Goal: Information Seeking & Learning: Learn about a topic

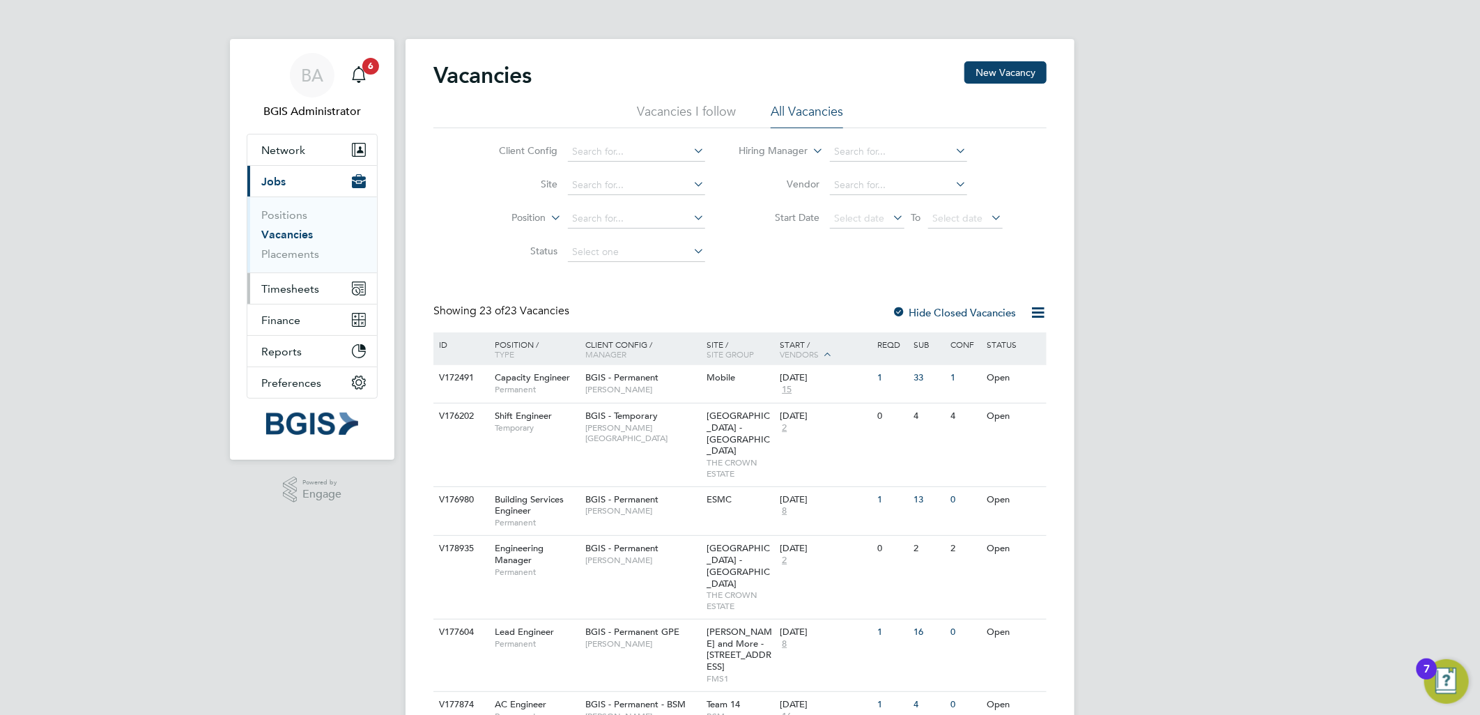
click at [289, 287] on span "Timesheets" at bounding box center [290, 288] width 58 height 13
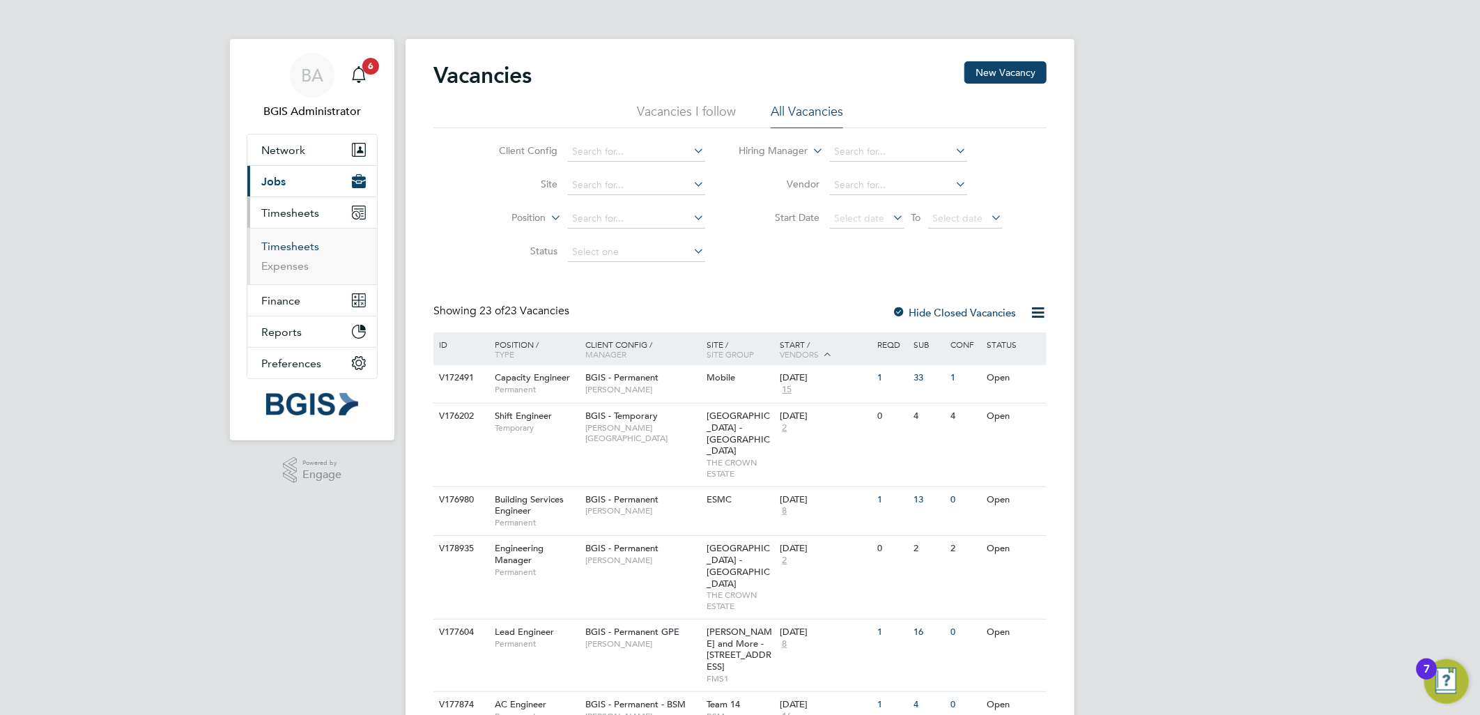
click at [291, 251] on link "Timesheets" at bounding box center [290, 246] width 58 height 13
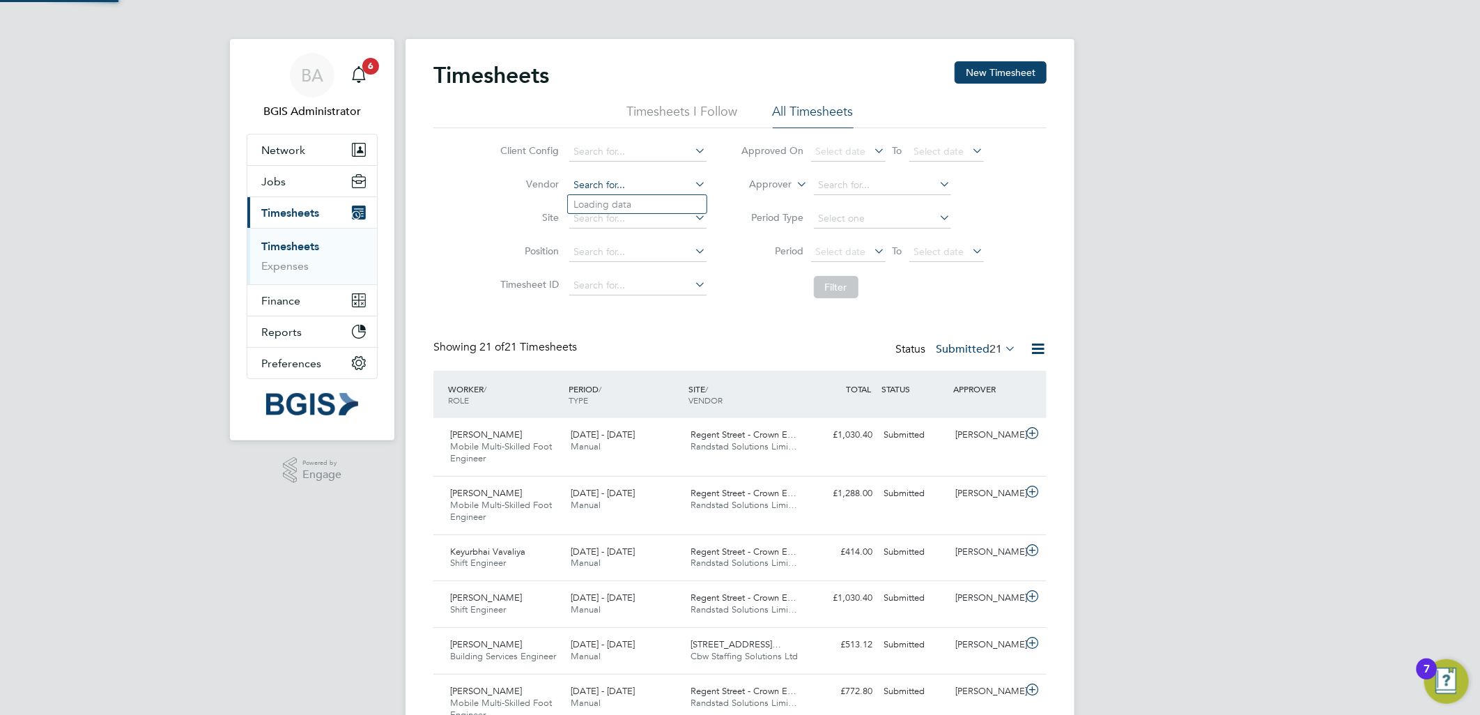
click at [601, 190] on input at bounding box center [637, 186] width 137 height 20
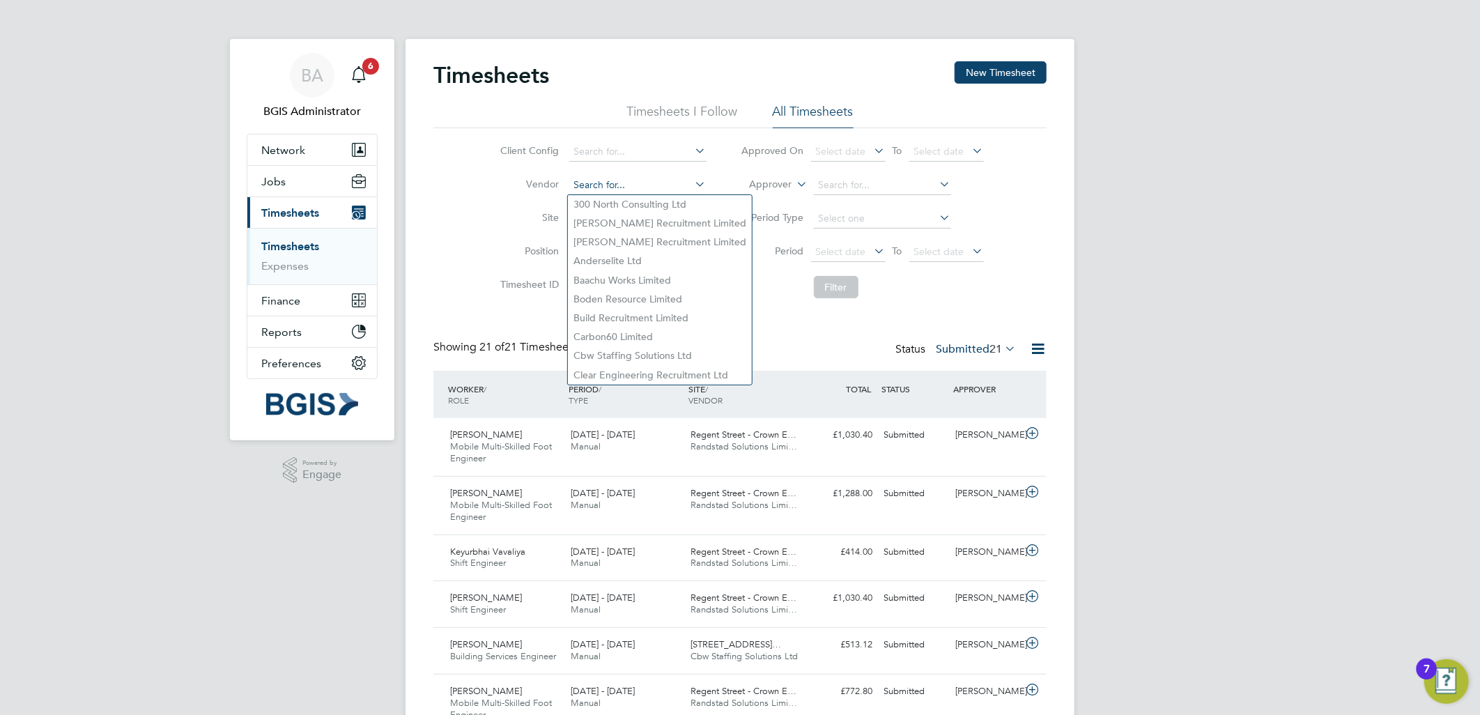
type input "l"
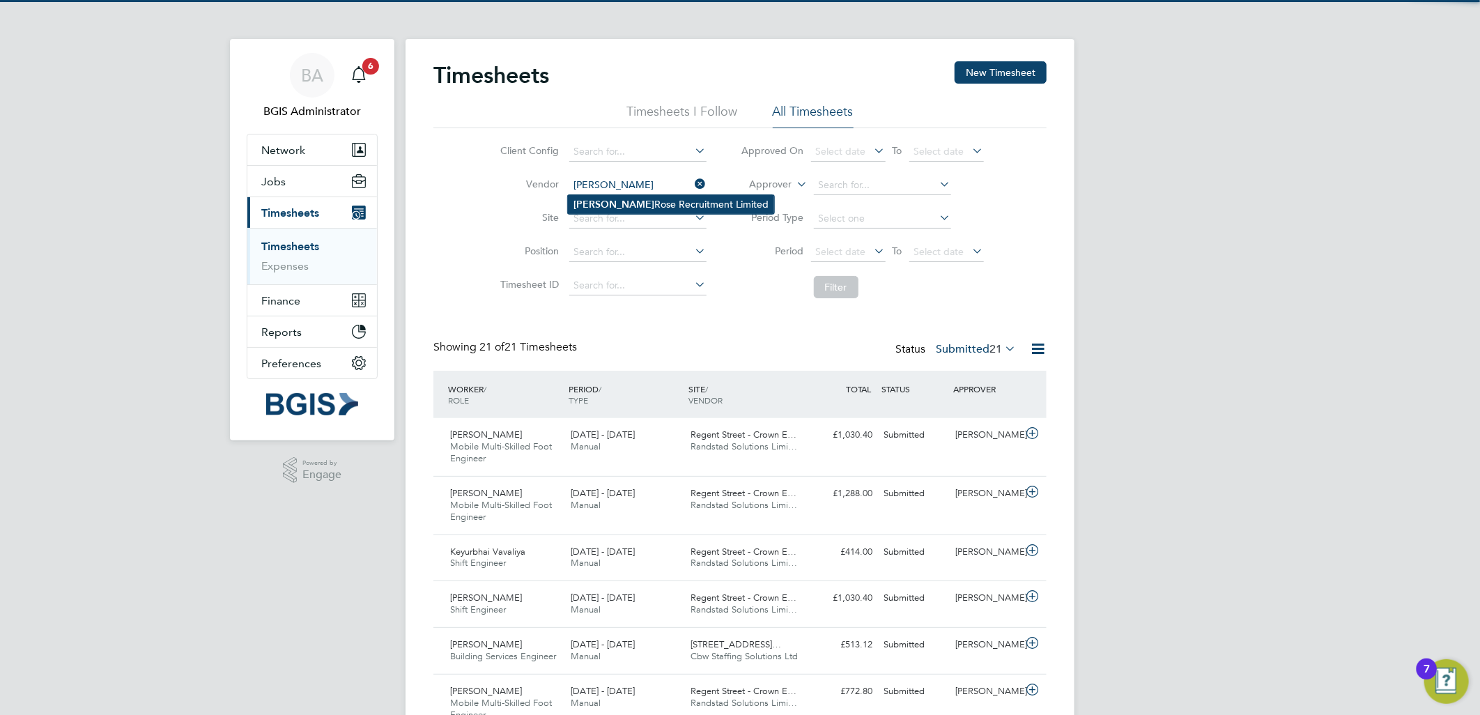
click at [631, 208] on li "Alice Rose Recruitment Limited" at bounding box center [671, 204] width 206 height 19
type input "Alice Rose Recruitment Limited"
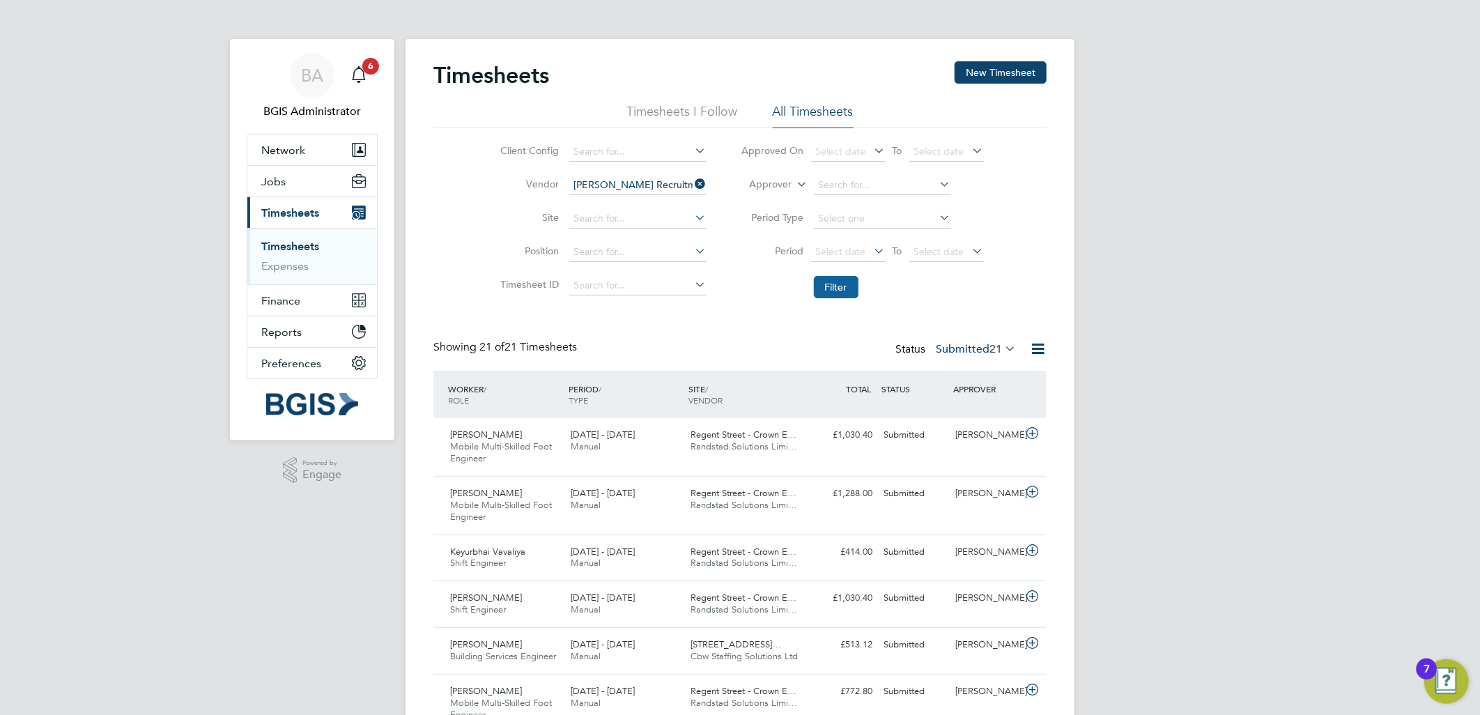
click at [826, 286] on button "Filter" at bounding box center [836, 287] width 45 height 22
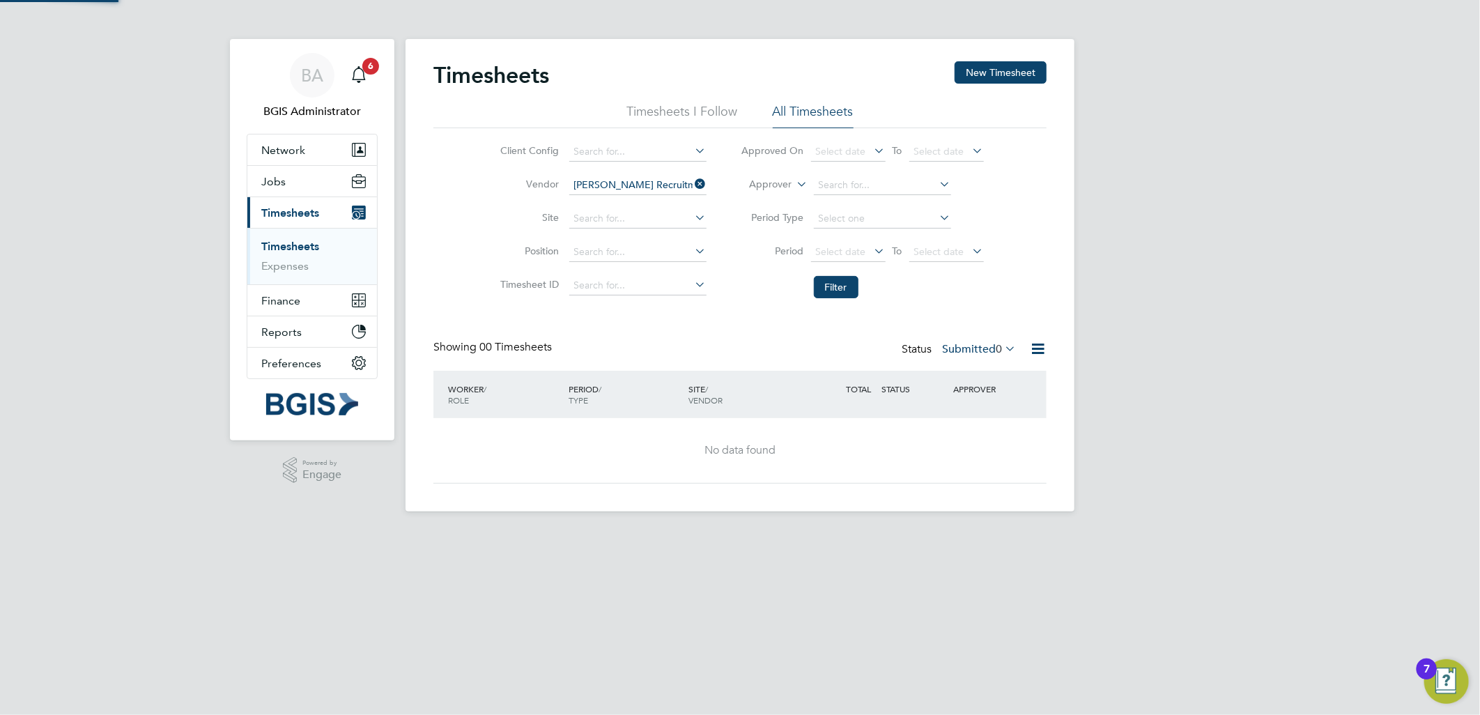
click at [955, 353] on label "Submitted 0" at bounding box center [979, 349] width 74 height 14
click at [960, 365] on li "All" at bounding box center [980, 374] width 64 height 20
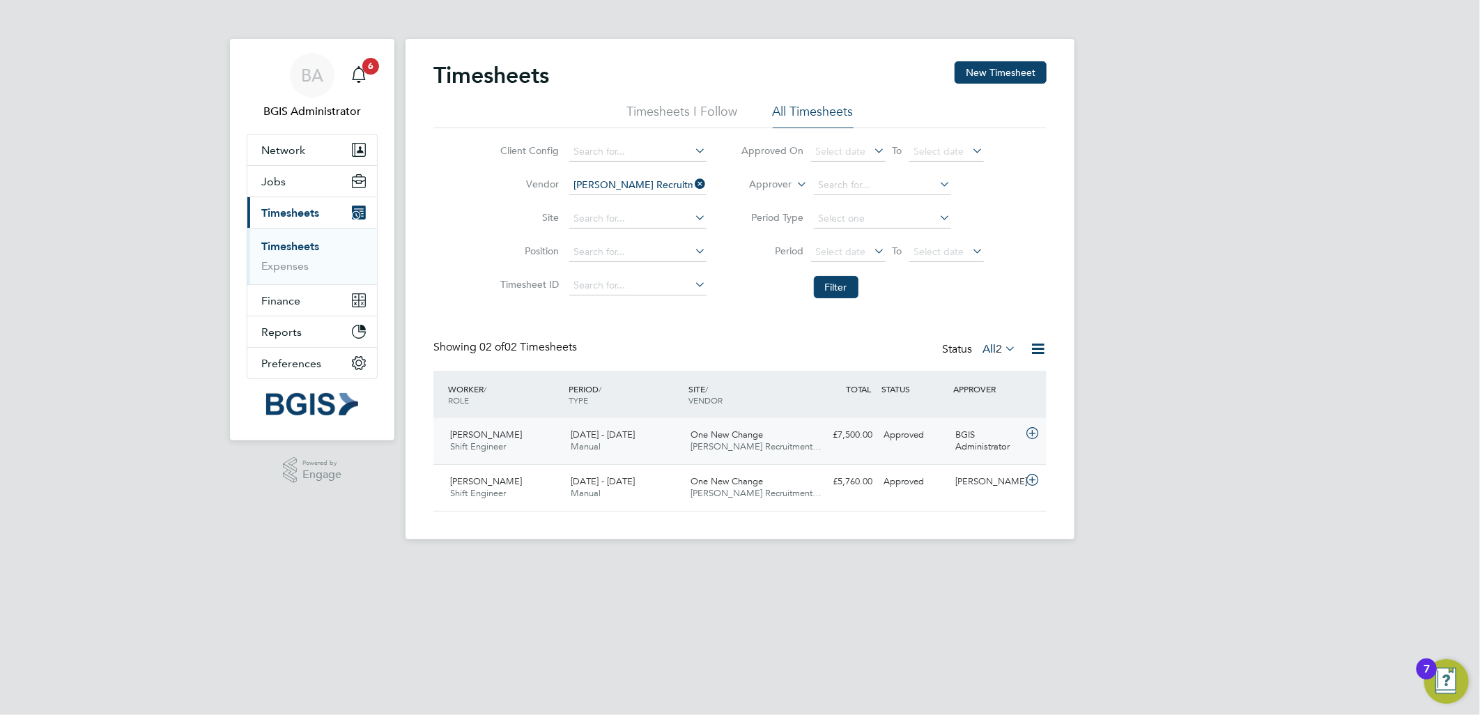
click at [711, 445] on span "Alice Rose Recruitment…" at bounding box center [756, 446] width 131 height 12
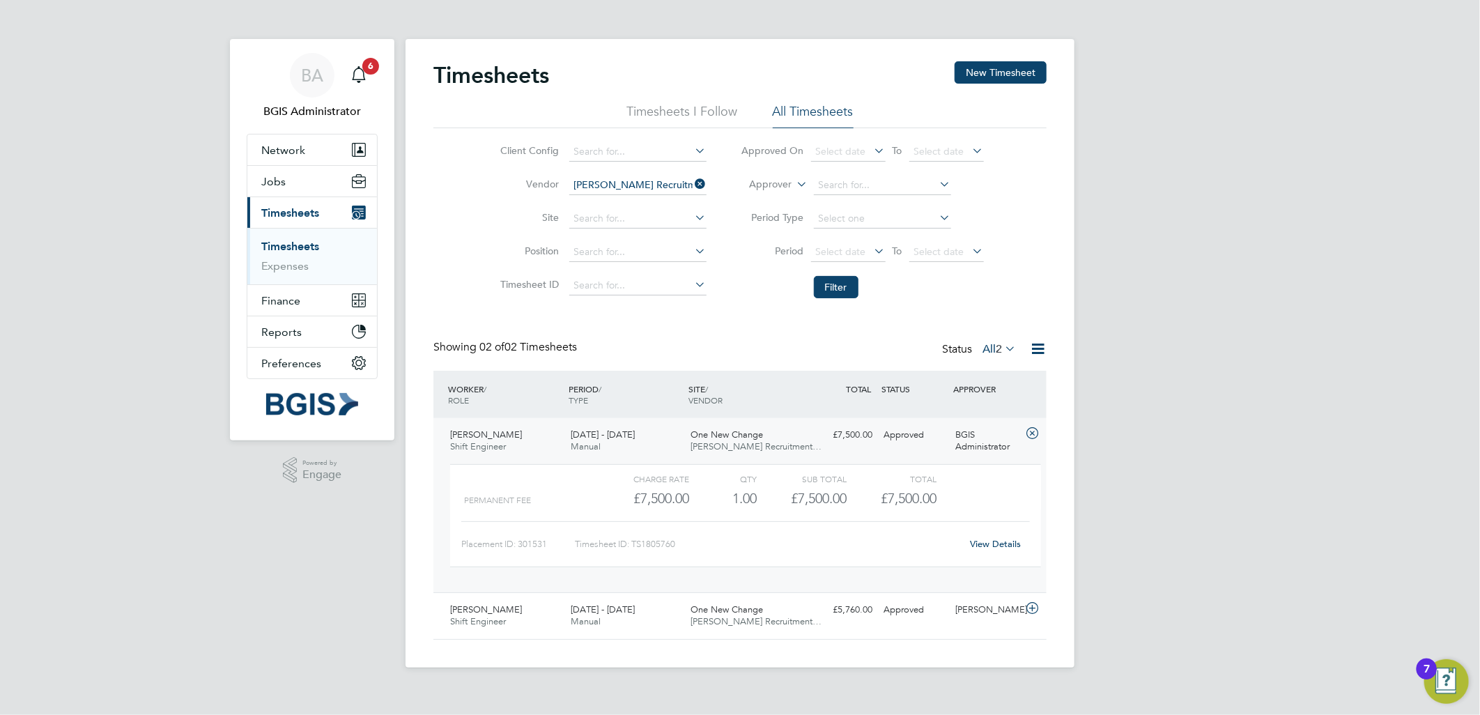
click at [990, 544] on link "View Details" at bounding box center [996, 544] width 51 height 12
click at [276, 182] on span "Jobs" at bounding box center [273, 181] width 24 height 13
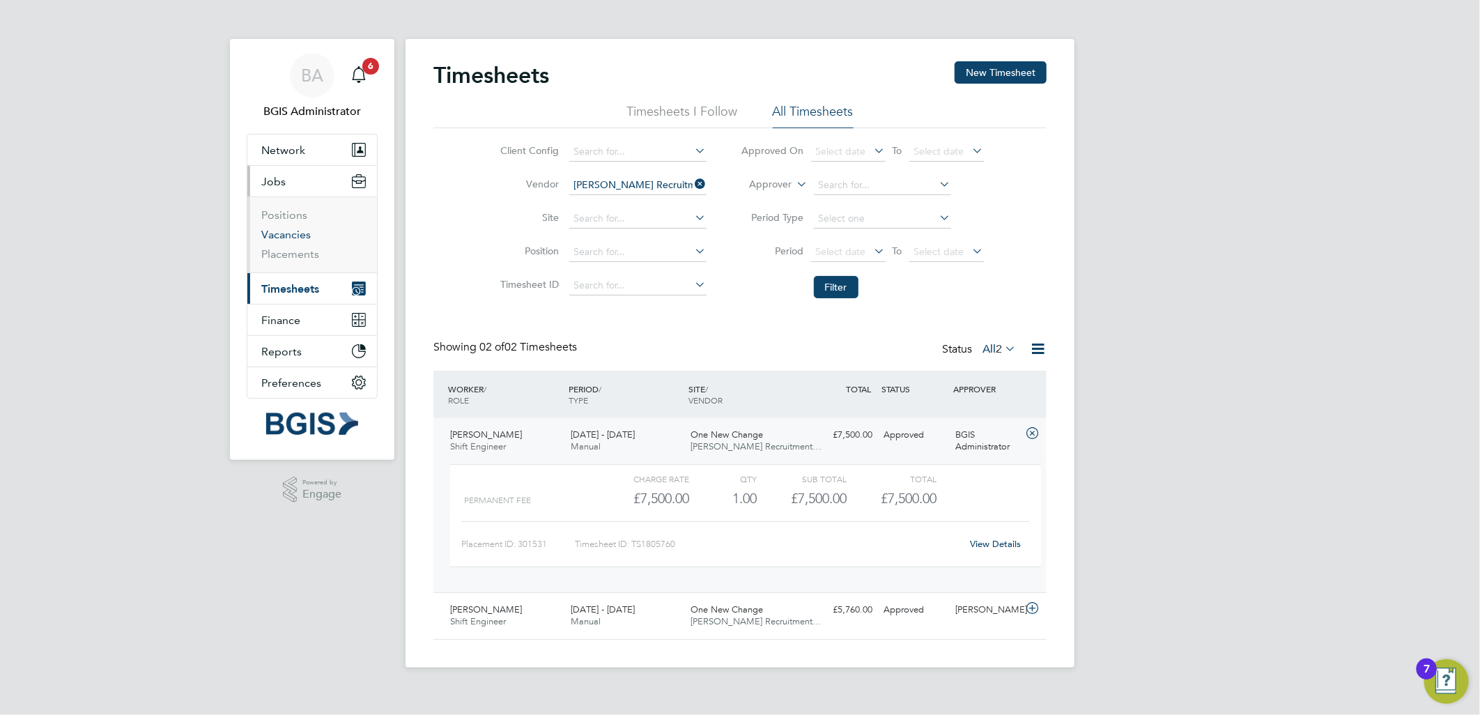
click at [295, 232] on link "Vacancies" at bounding box center [285, 234] width 49 height 13
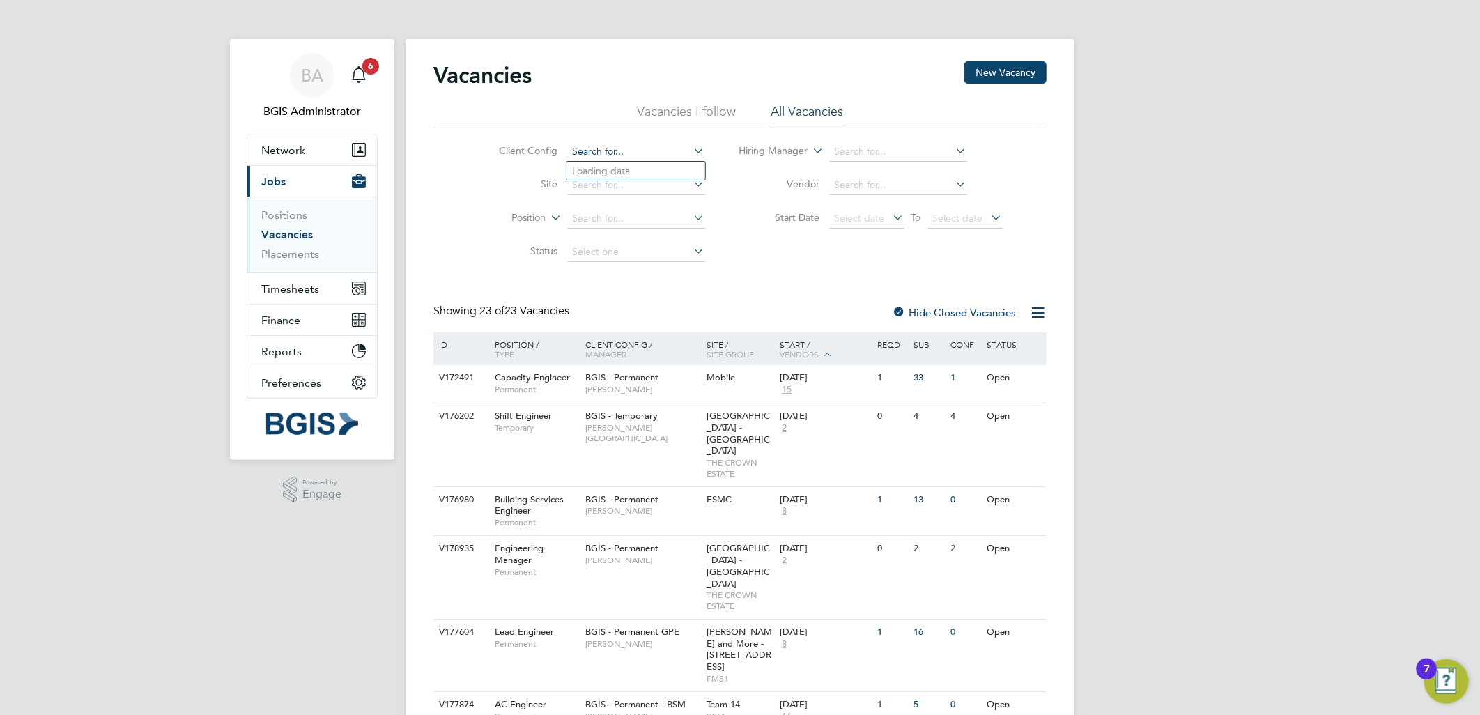
click at [660, 151] on input at bounding box center [636, 152] width 137 height 20
click at [655, 171] on li "BGIS - Permanent" at bounding box center [636, 171] width 139 height 19
type input "BGIS - Permanent"
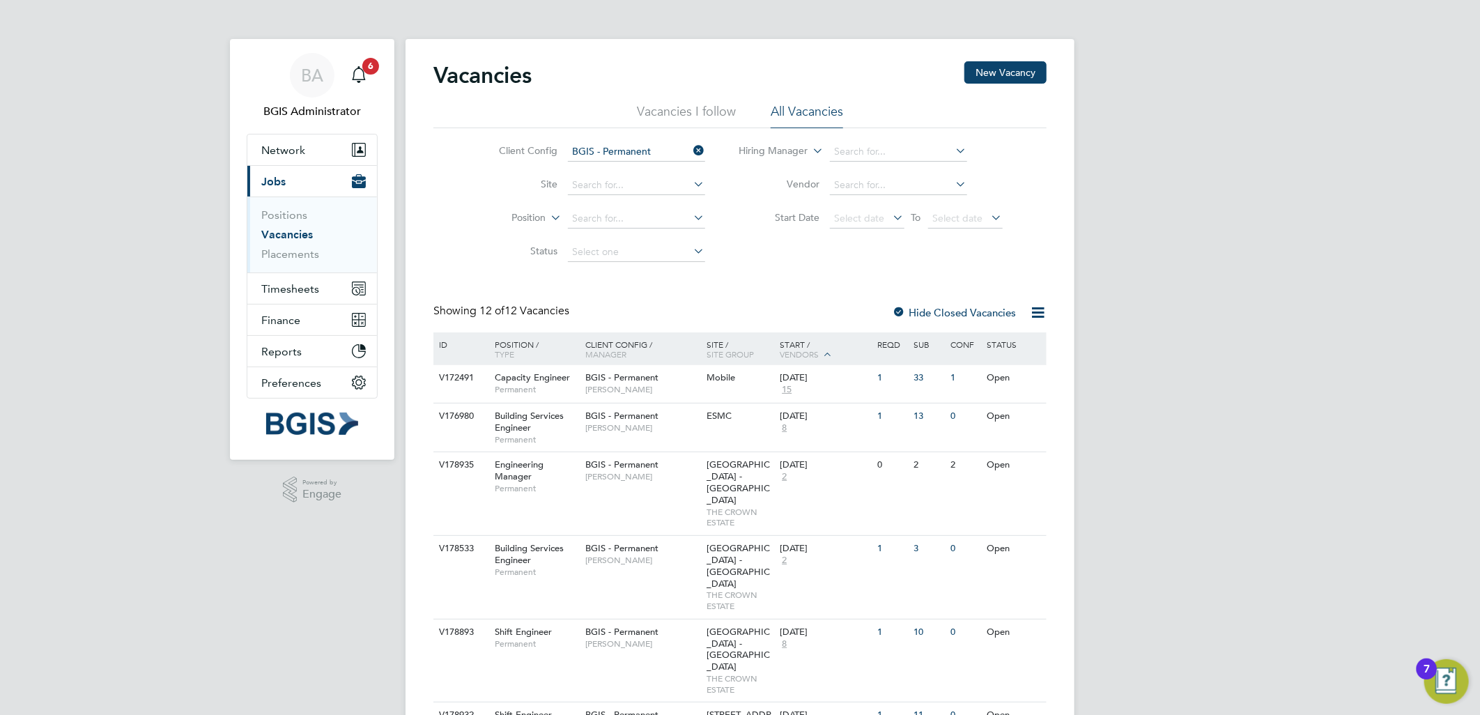
click at [667, 155] on input "BGIS - Permanent" at bounding box center [636, 152] width 137 height 20
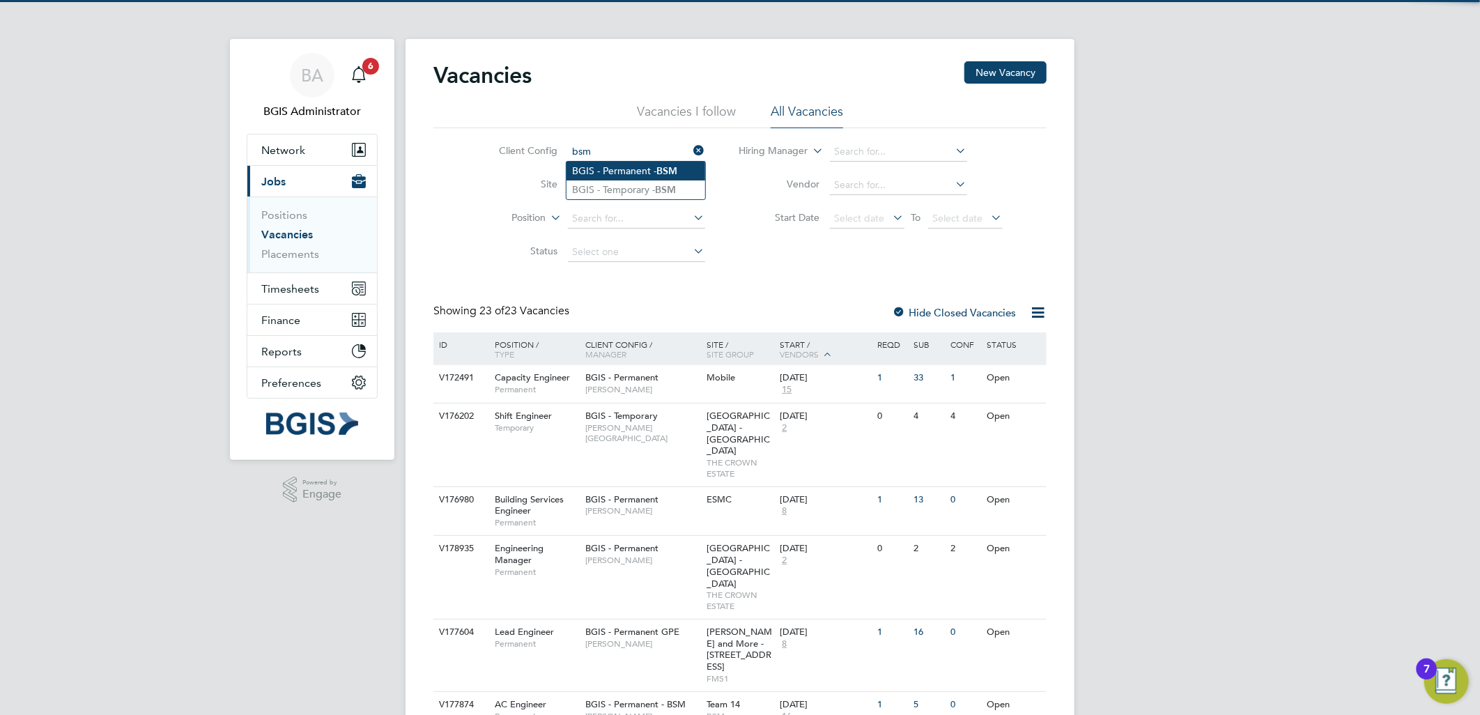
click at [649, 175] on li "BGIS - Permanent - BSM" at bounding box center [636, 171] width 139 height 19
type input "BGIS - Permanent - BSM"
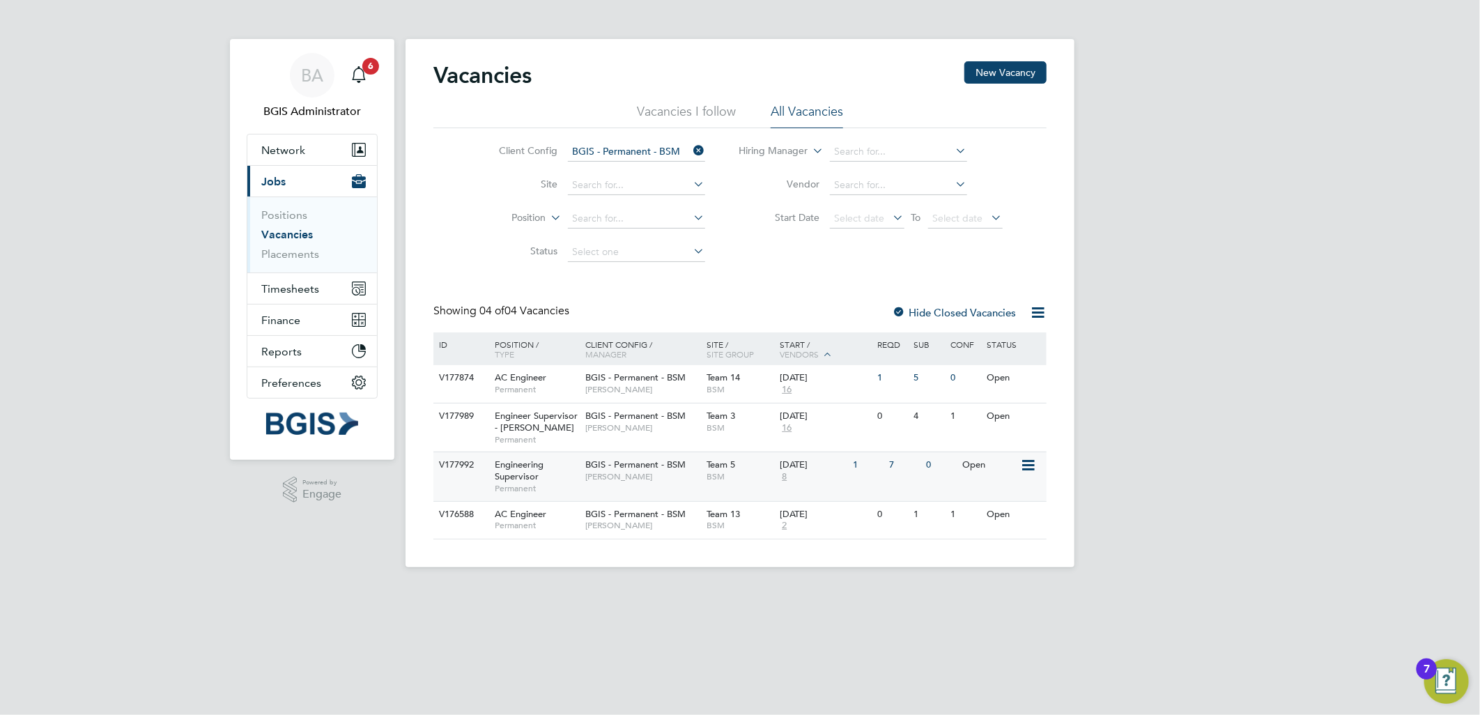
click at [620, 474] on span "Lewis Cannon" at bounding box center [642, 476] width 115 height 11
click at [708, 386] on span "BSM" at bounding box center [740, 389] width 66 height 11
click at [676, 155] on input at bounding box center [636, 152] width 137 height 20
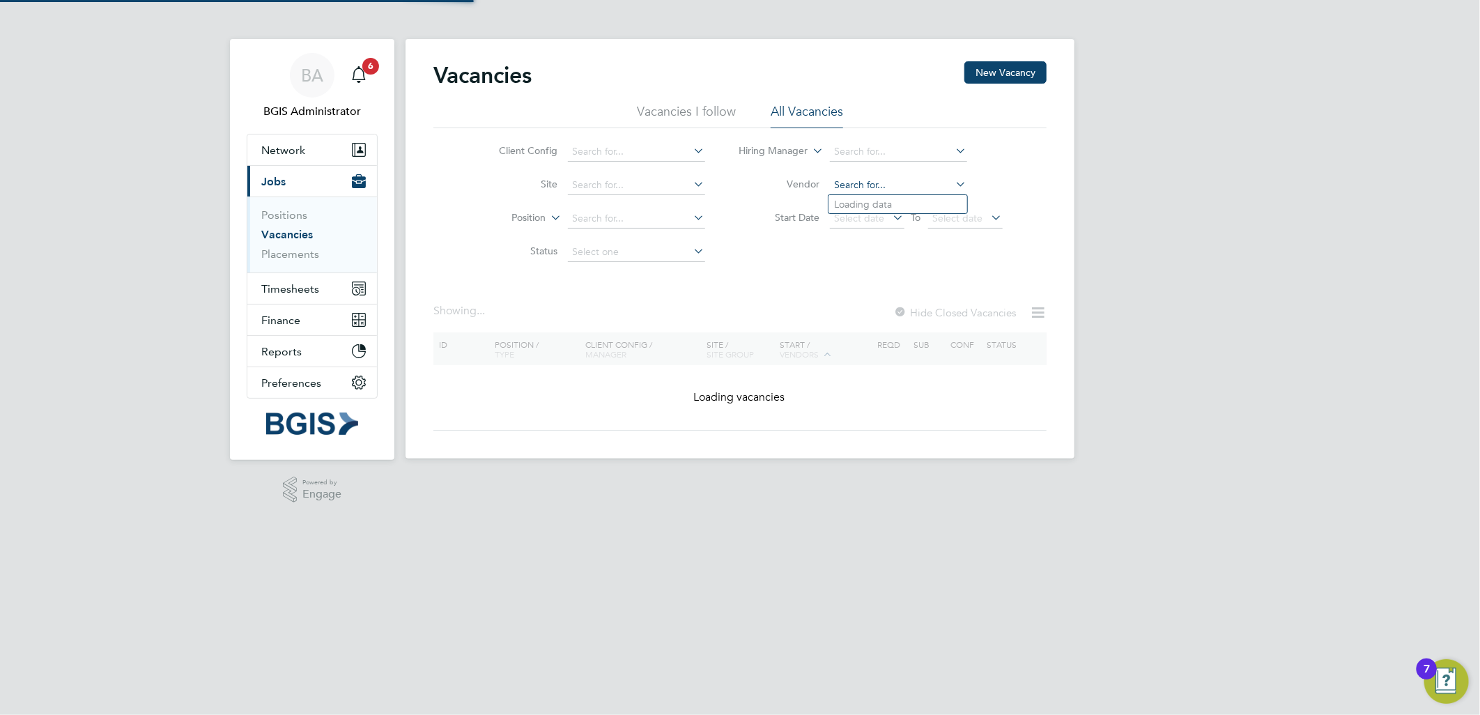
click at [925, 182] on input at bounding box center [898, 186] width 137 height 20
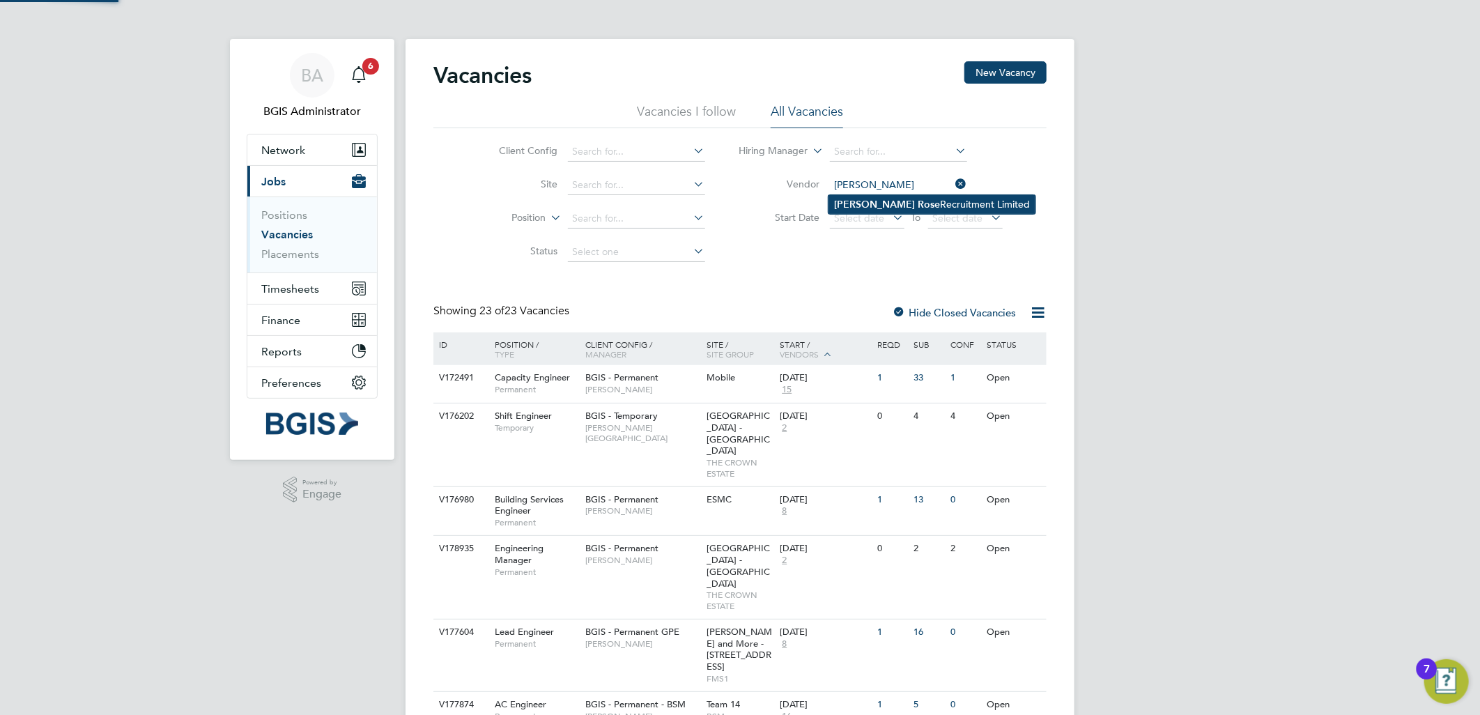
click at [908, 197] on li "Alice Rose Recruitment Limited" at bounding box center [932, 204] width 207 height 19
type input "Alice Rose Recruitment Limited"
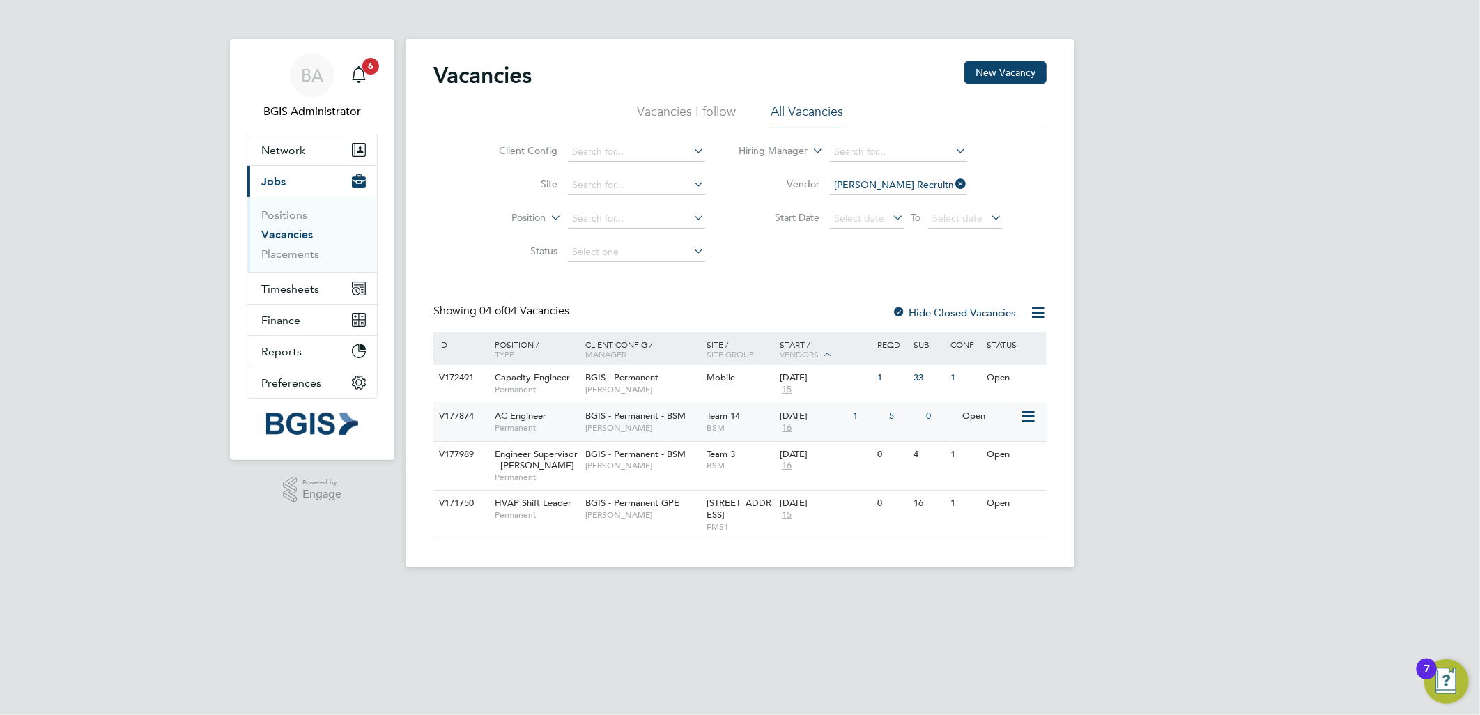
click at [673, 431] on span "Toby Bavester" at bounding box center [642, 427] width 115 height 11
click at [646, 463] on span "Toby Bavester" at bounding box center [642, 465] width 115 height 11
click at [713, 383] on div "Mobile" at bounding box center [740, 378] width 73 height 26
click at [953, 183] on icon at bounding box center [953, 184] width 0 height 20
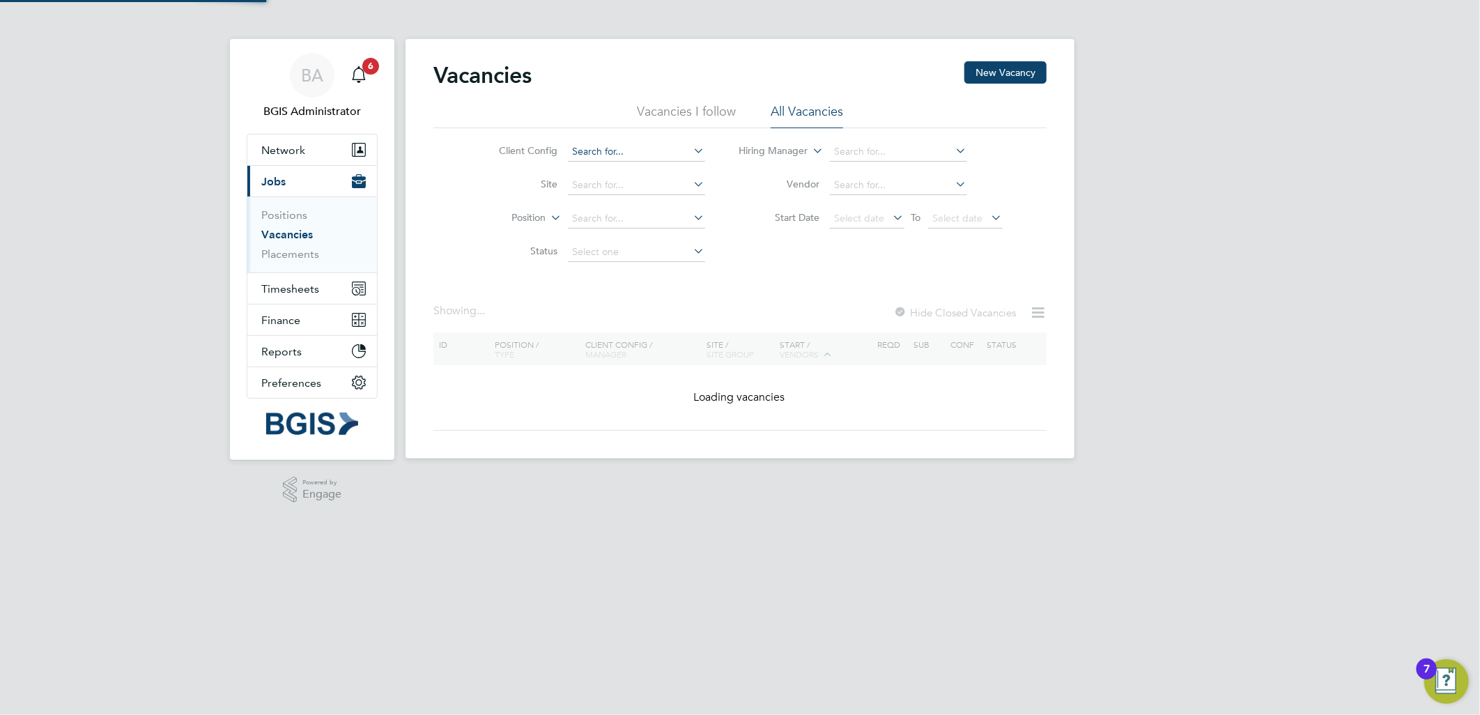
click at [649, 151] on input at bounding box center [636, 152] width 137 height 20
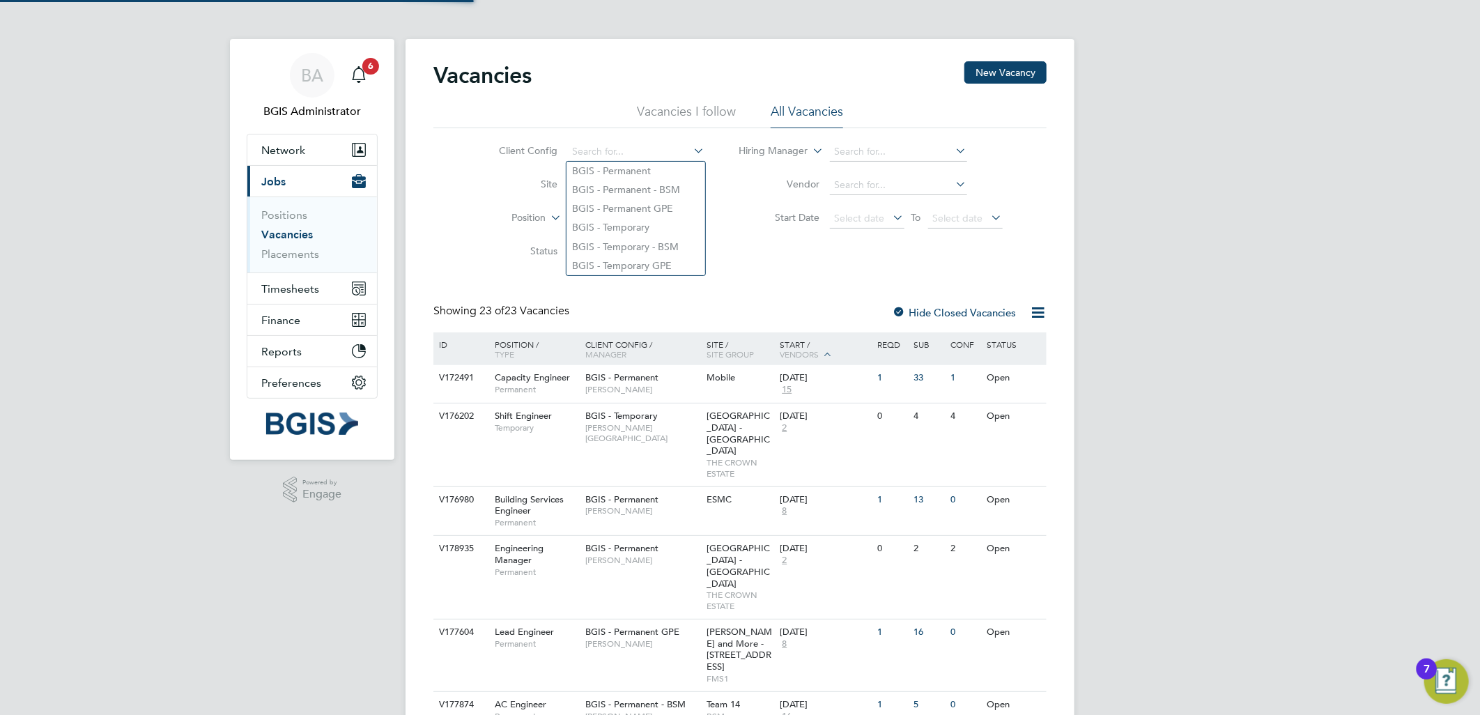
click at [526, 213] on label "Position" at bounding box center [506, 218] width 80 height 14
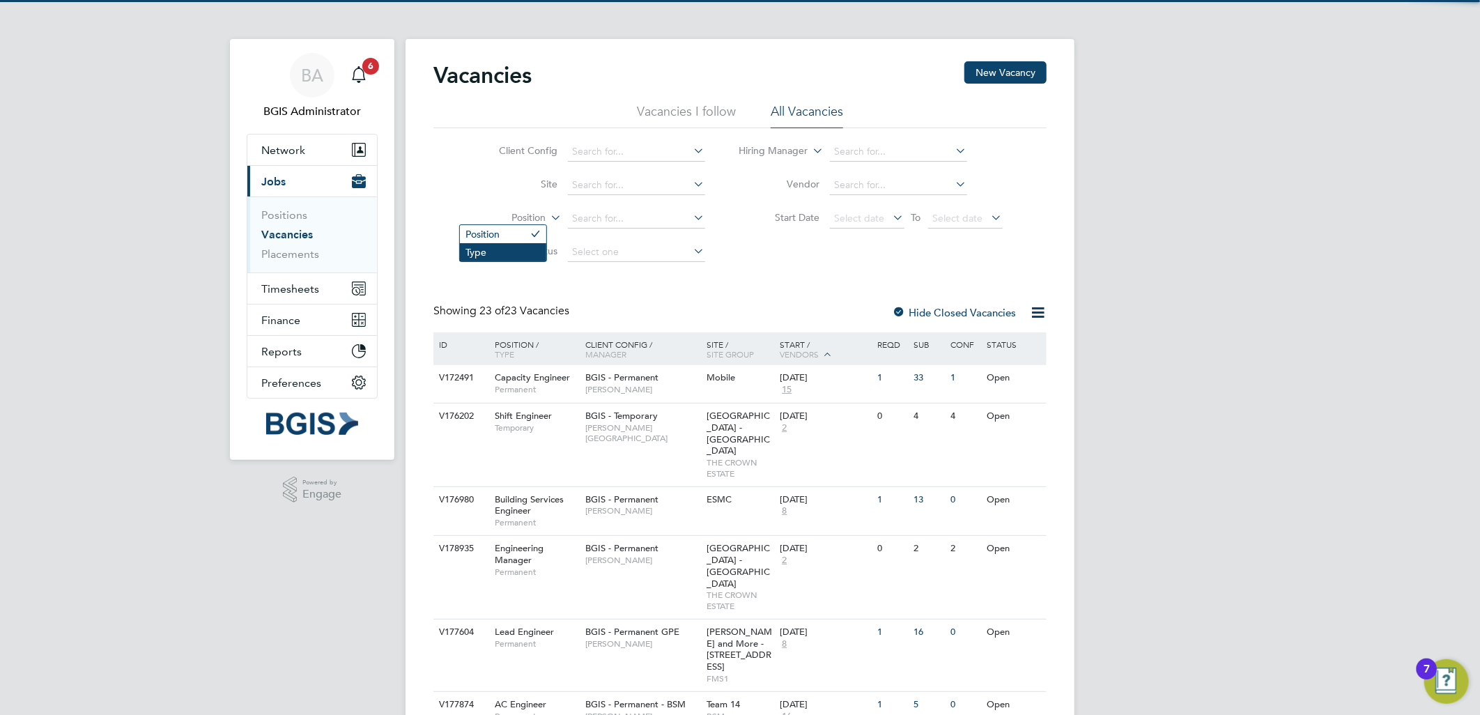
click at [537, 249] on li "Type" at bounding box center [503, 252] width 86 height 18
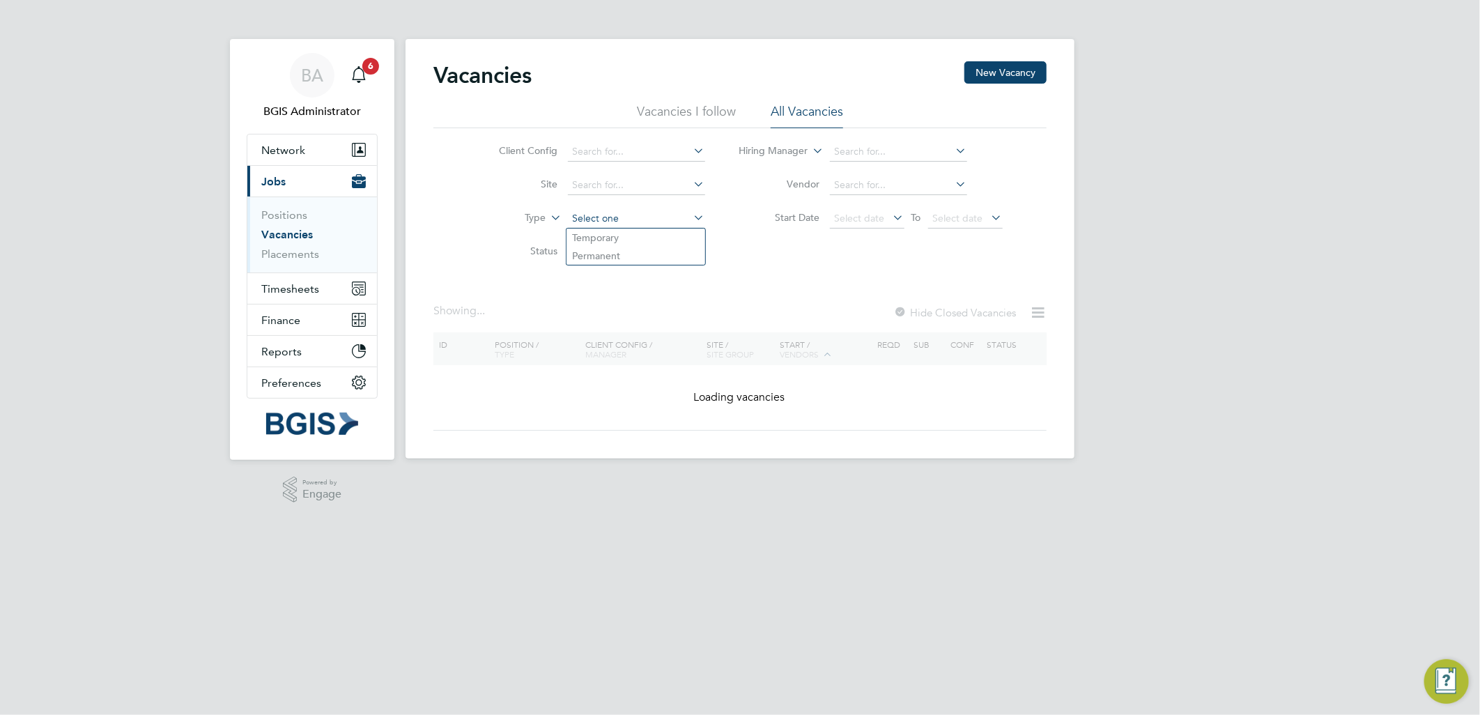
click at [609, 215] on input at bounding box center [636, 219] width 137 height 20
click at [604, 249] on li "Permanent" at bounding box center [636, 256] width 139 height 18
type input "Permanent"
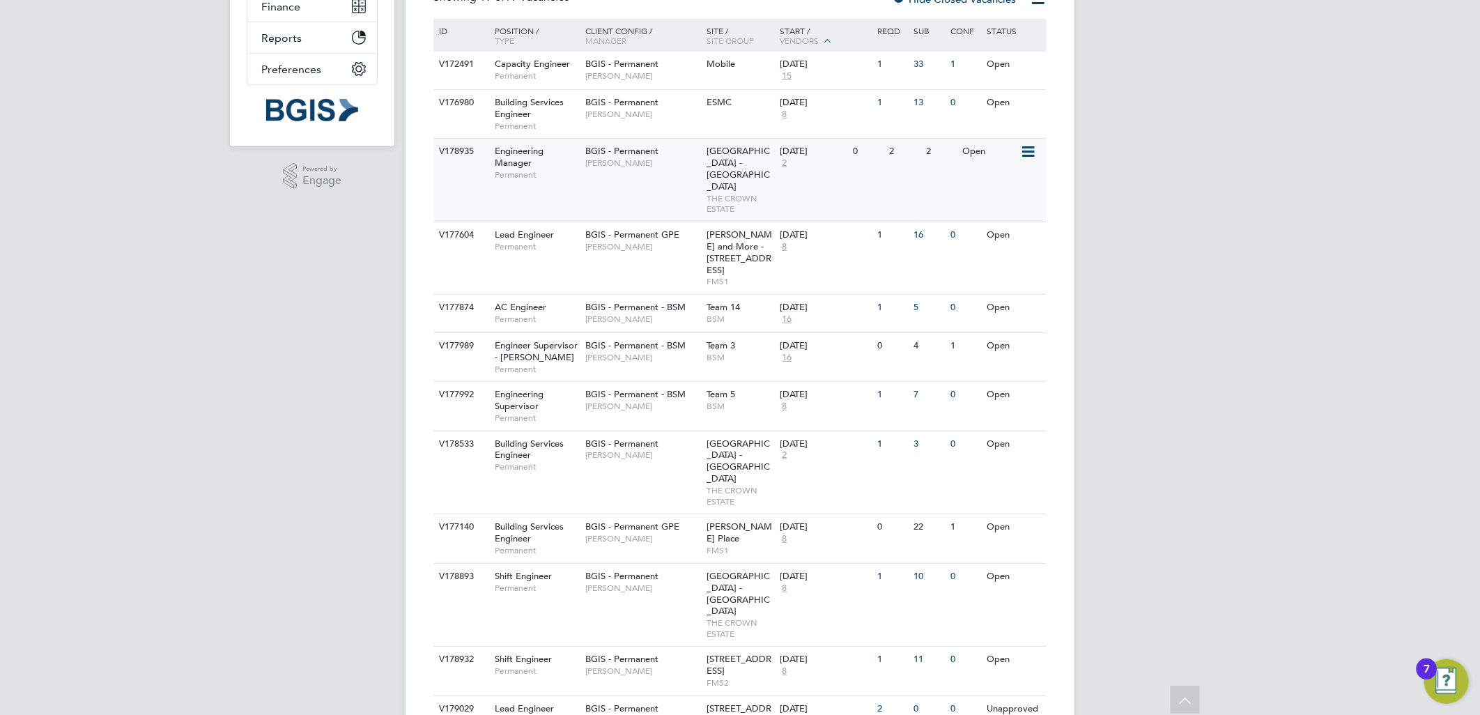
scroll to position [224, 0]
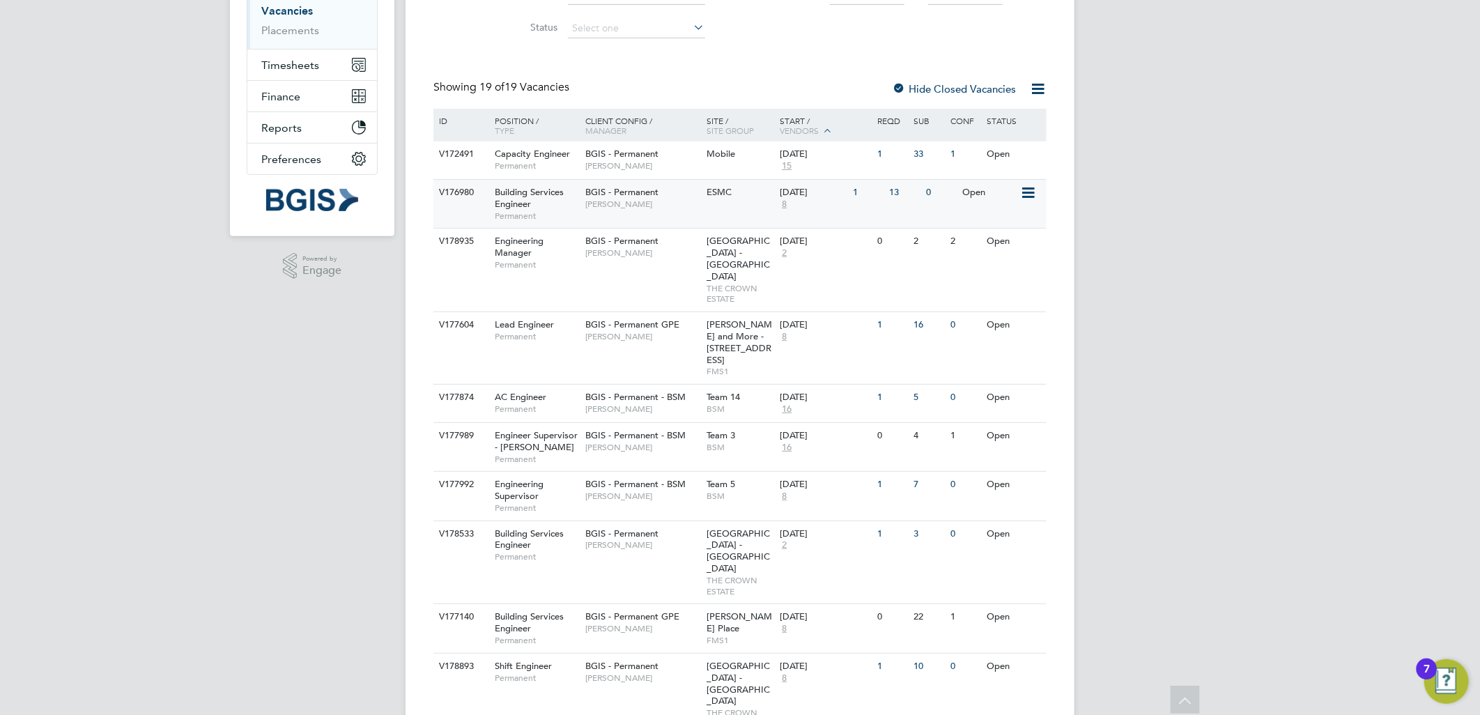
click at [705, 206] on div "V176980 Building Services Engineer Permanent BGIS - Permanent Amar Kayani ESMC …" at bounding box center [739, 203] width 613 height 49
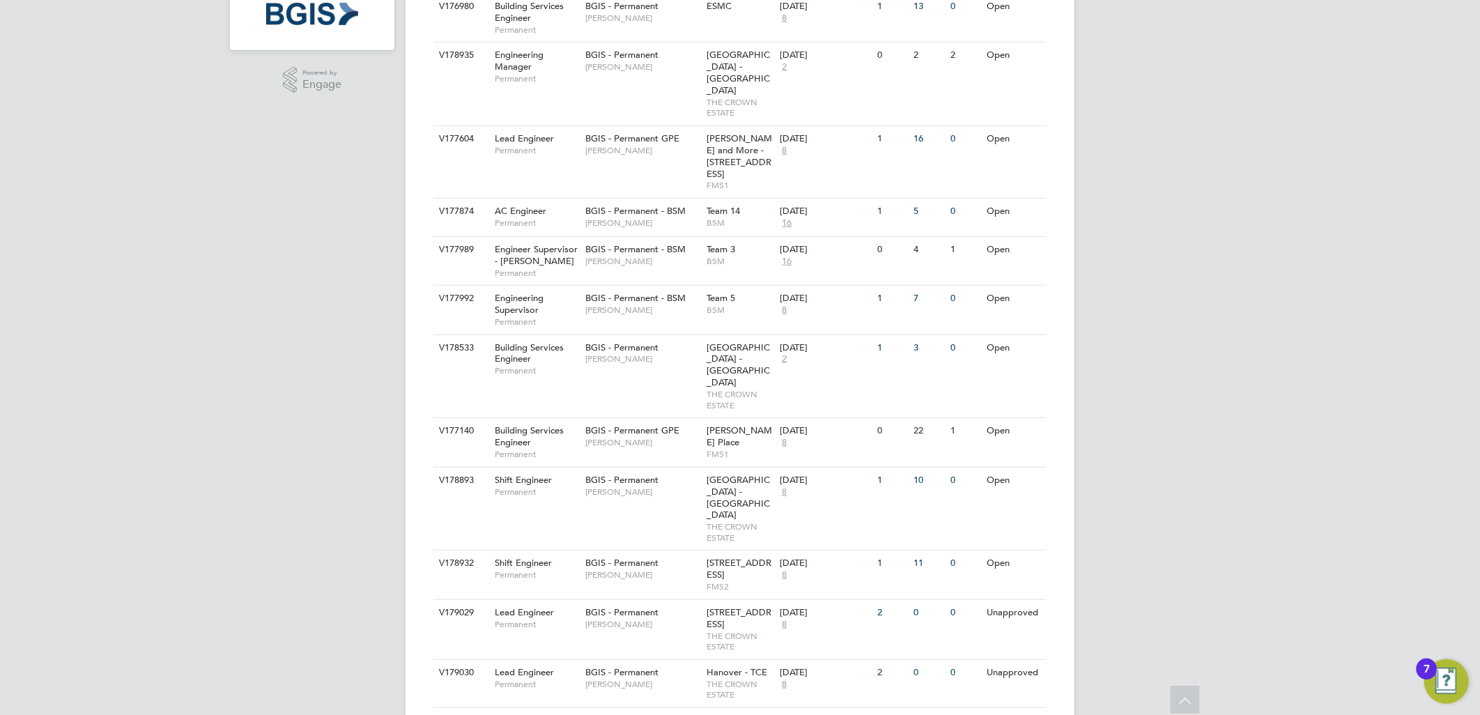
scroll to position [68, 0]
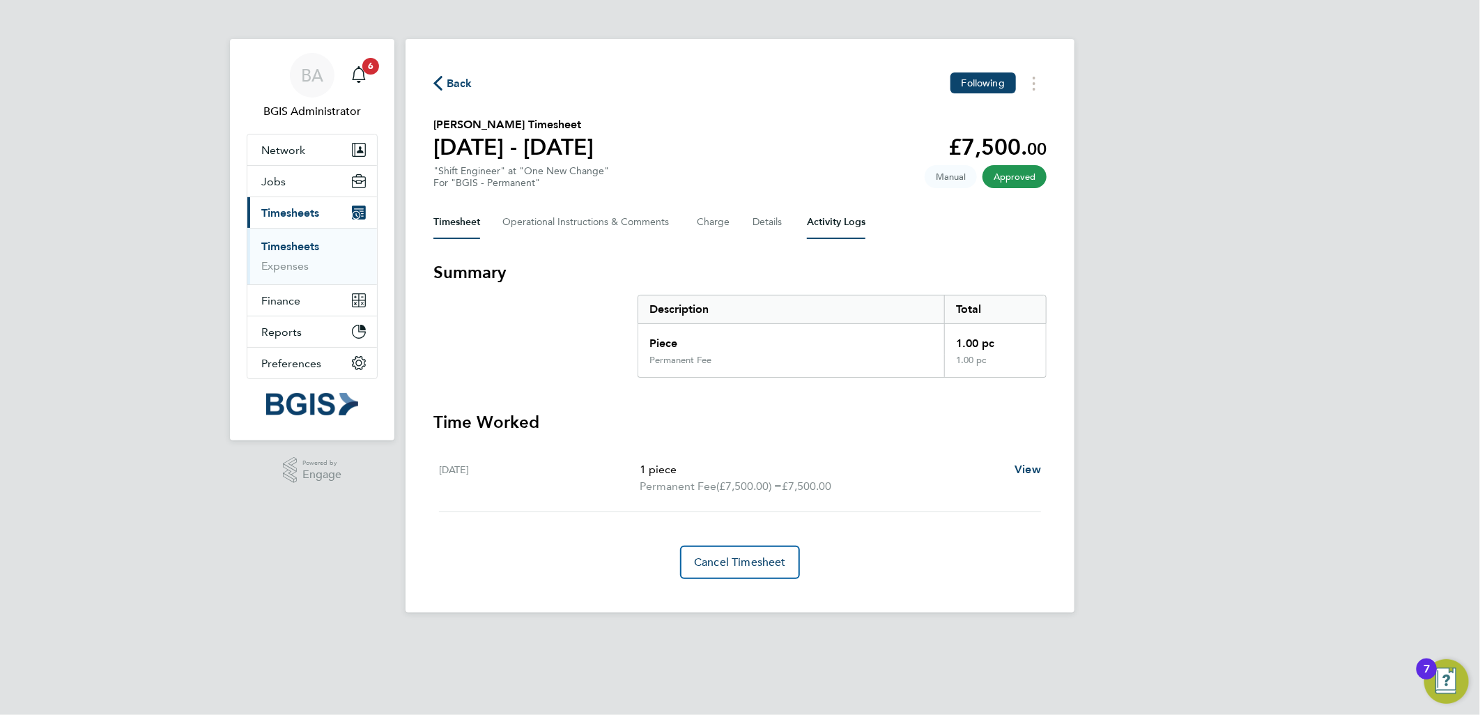
click at [831, 228] on Logs-tab "Activity Logs" at bounding box center [836, 222] width 59 height 33
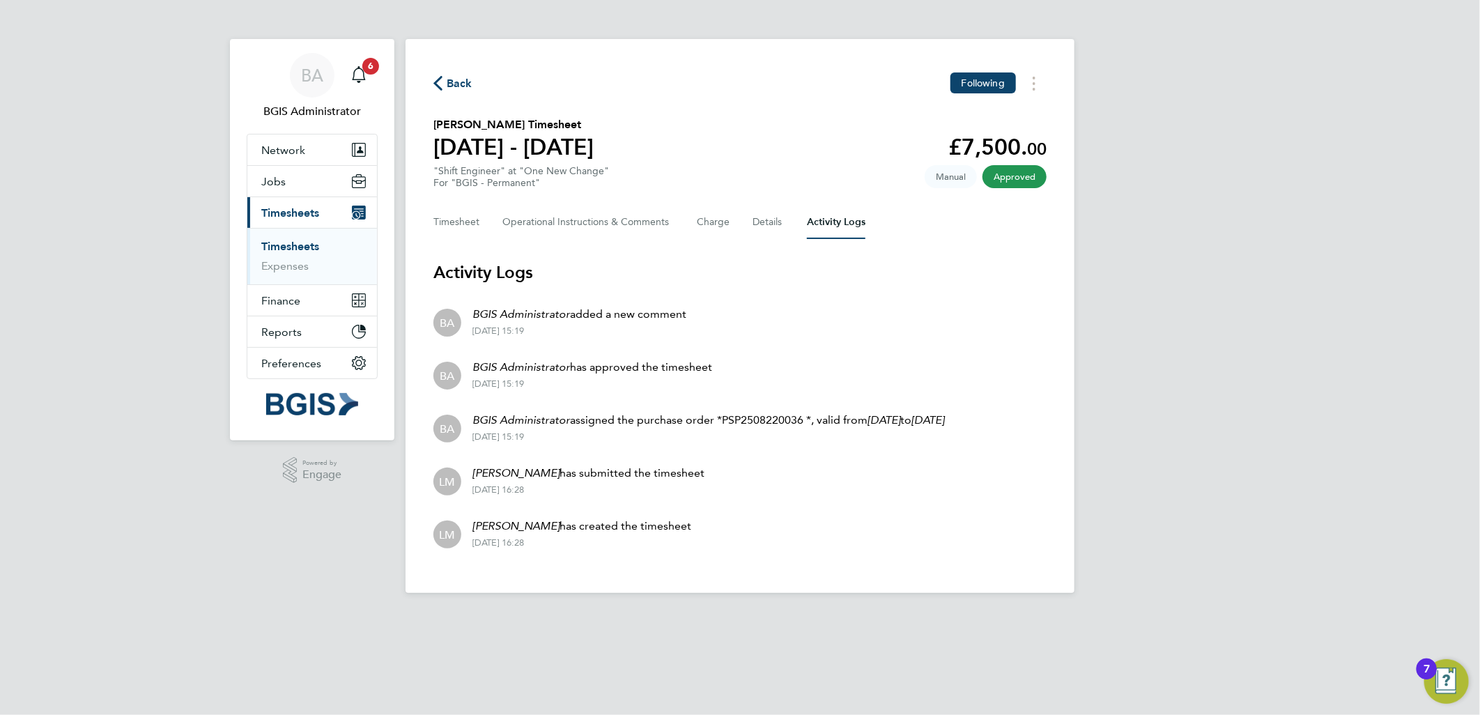
drag, startPoint x: 475, startPoint y: 326, endPoint x: 670, endPoint y: 323, distance: 195.2
click at [670, 323] on div "BGIS Administrator added a new comment 22 Aug 2025 - 15:19" at bounding box center [573, 321] width 225 height 31
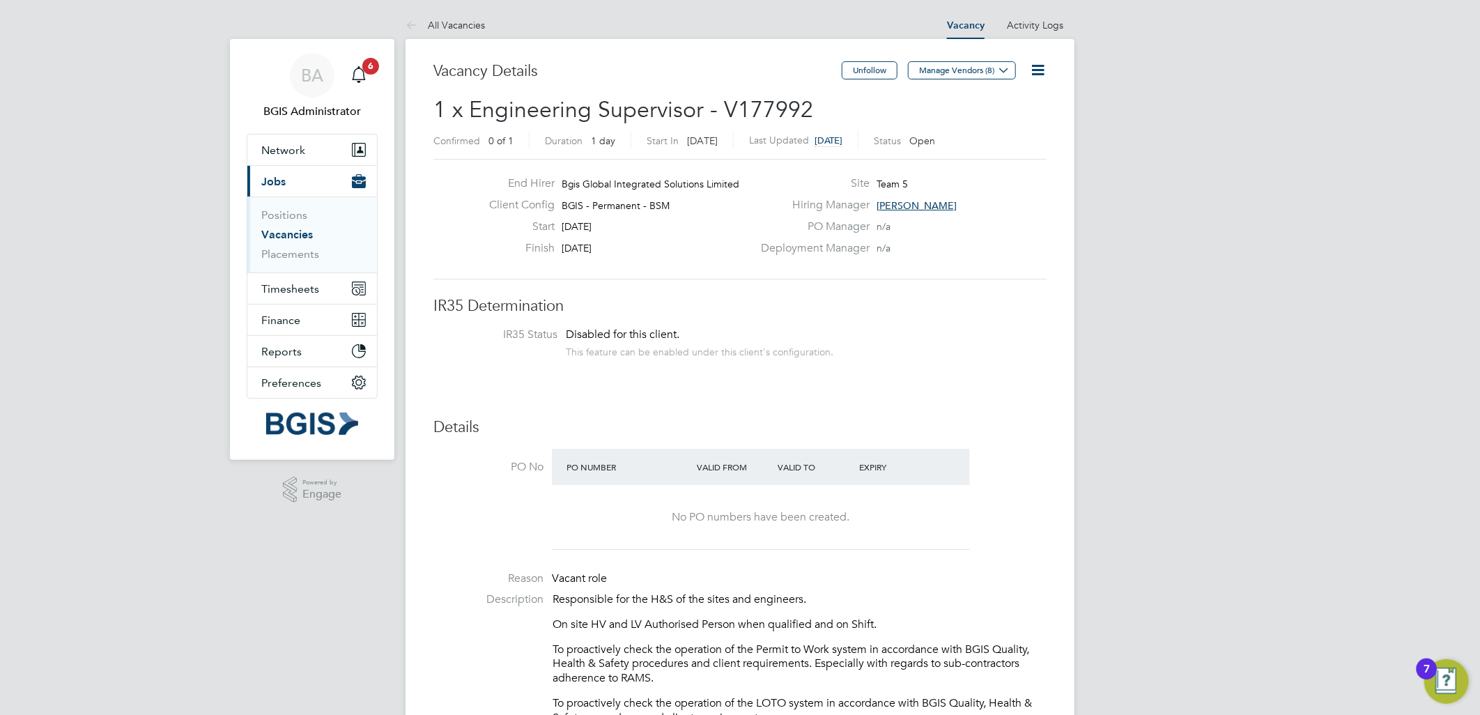
click at [904, 205] on span "Lewis Cannon" at bounding box center [917, 205] width 80 height 13
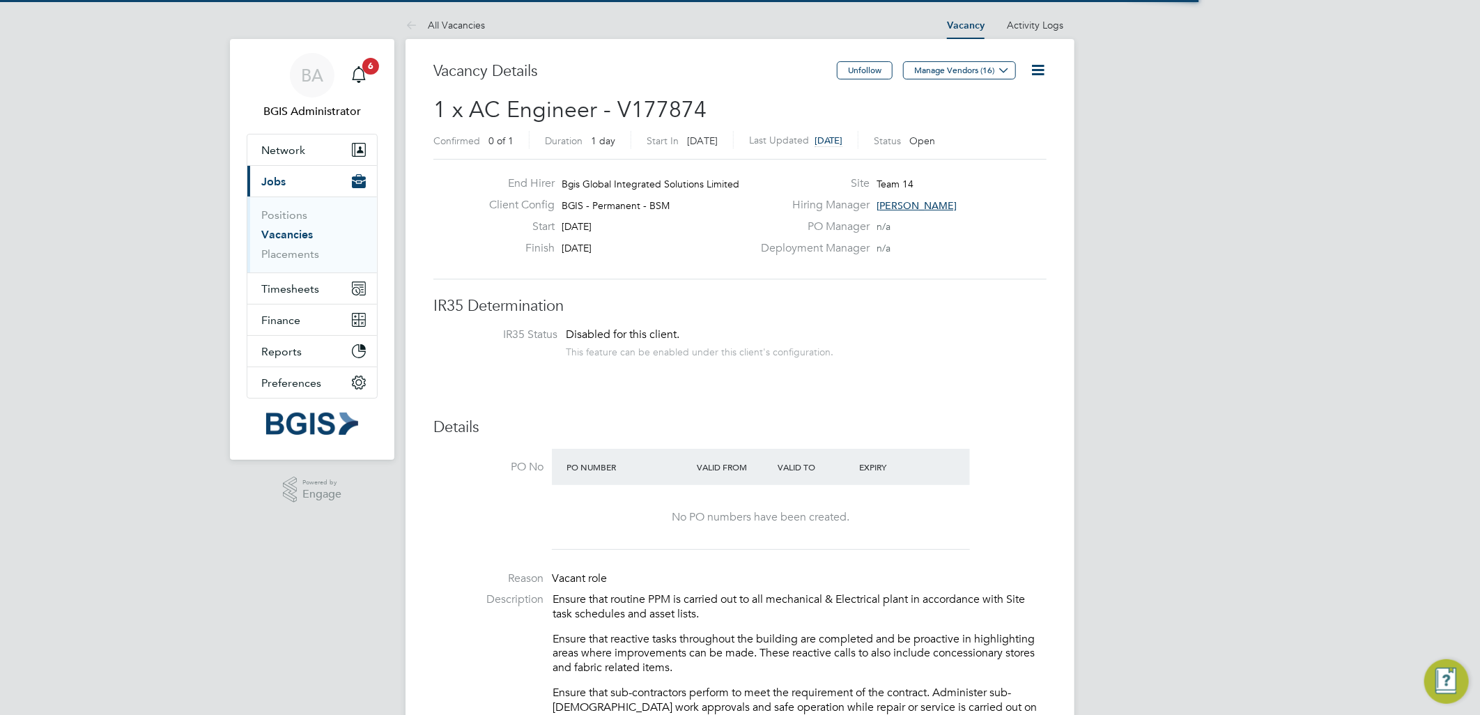
scroll to position [40, 98]
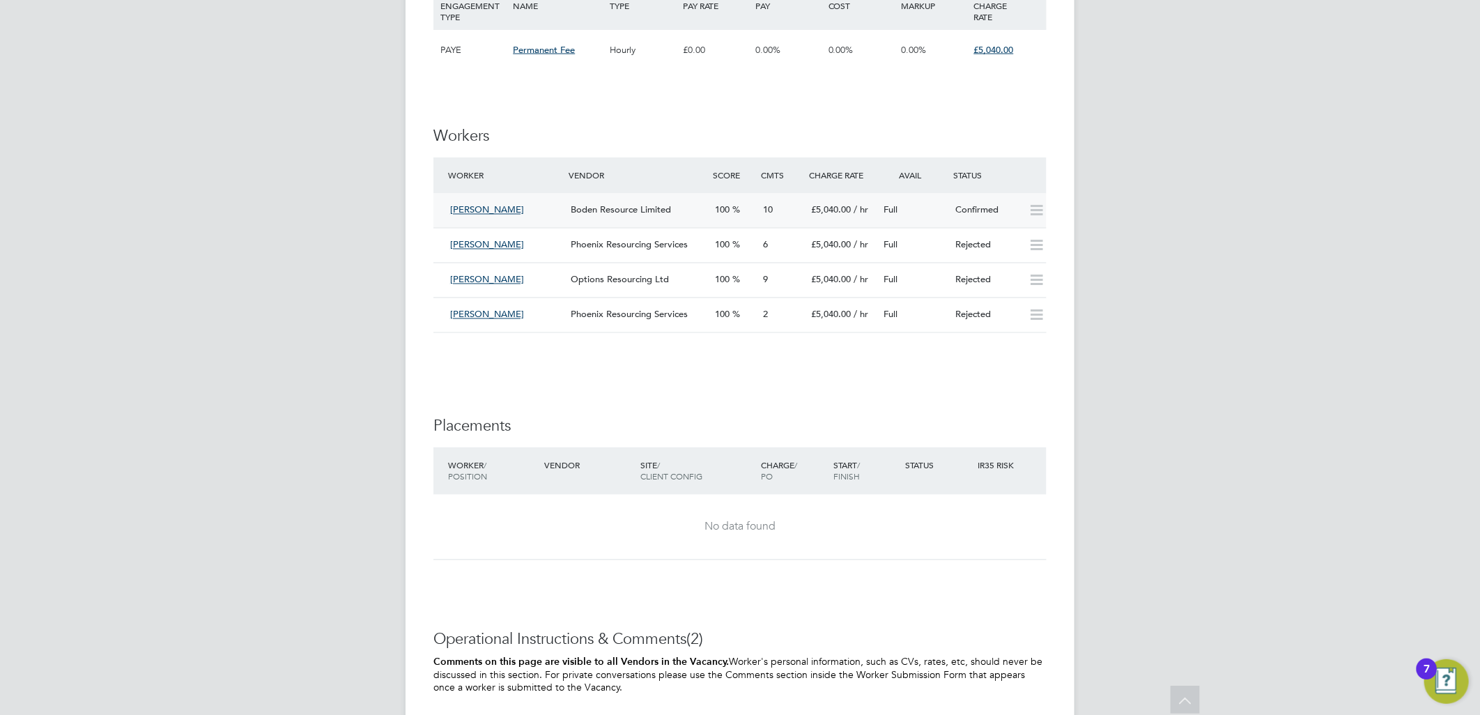
click at [664, 212] on span "Boden Resource Limited" at bounding box center [621, 210] width 100 height 12
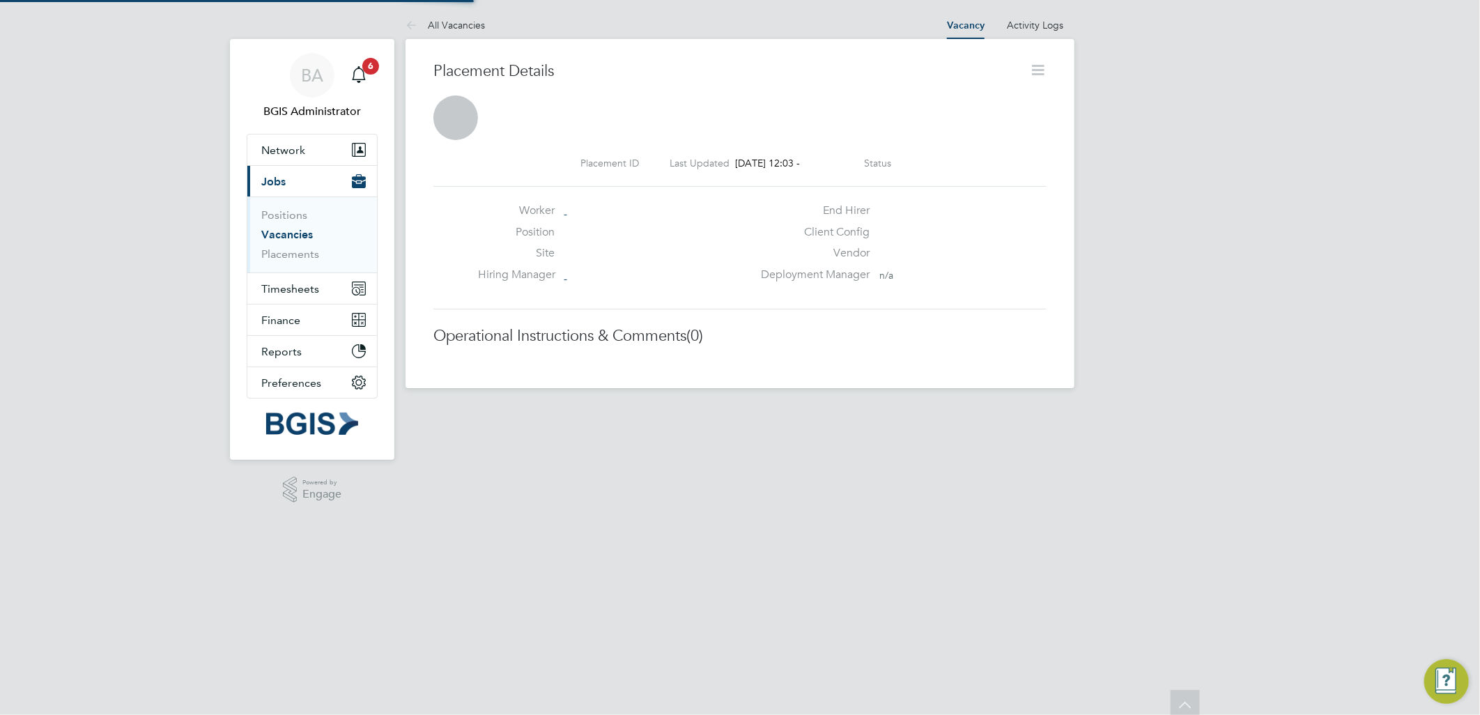
scroll to position [14, 112]
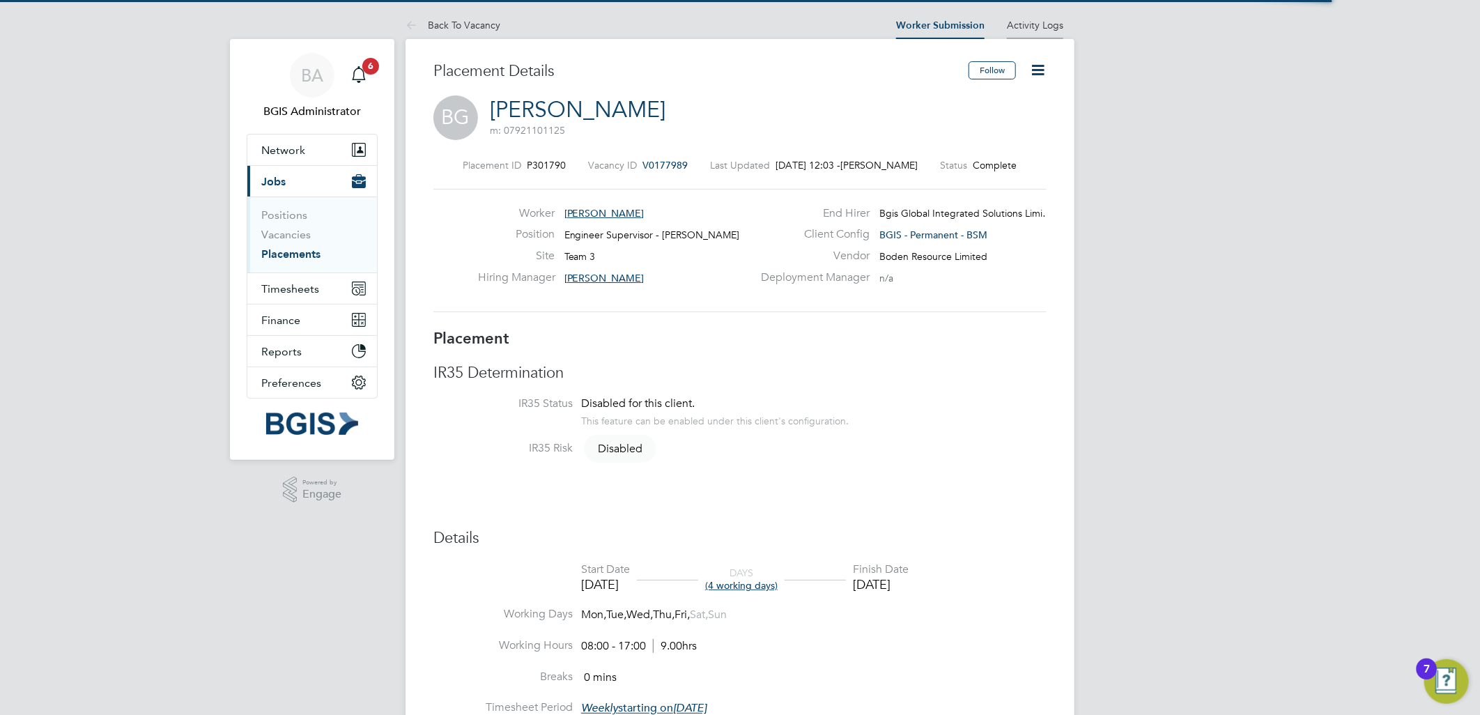
click at [1039, 35] on li "Activity Logs" at bounding box center [1035, 25] width 56 height 28
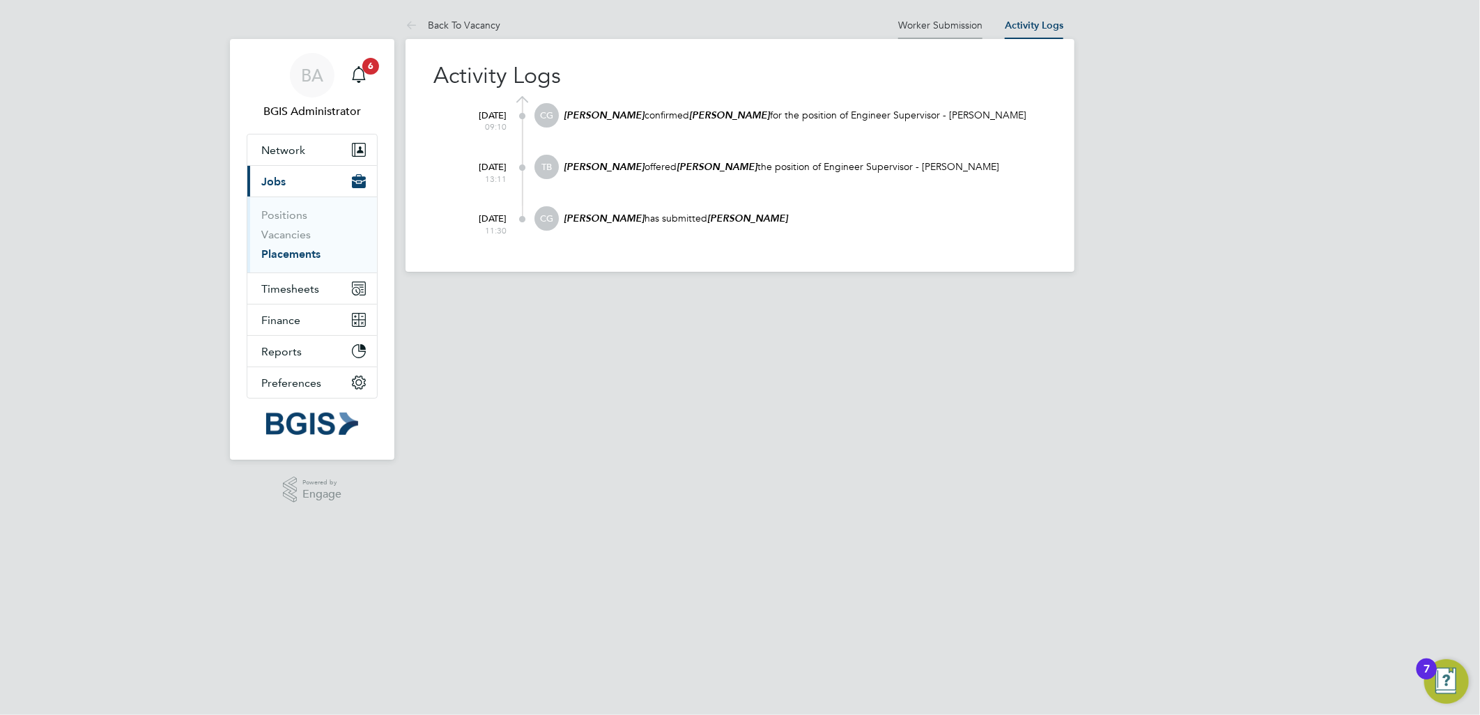
click at [962, 29] on link "Worker Submission" at bounding box center [940, 25] width 84 height 13
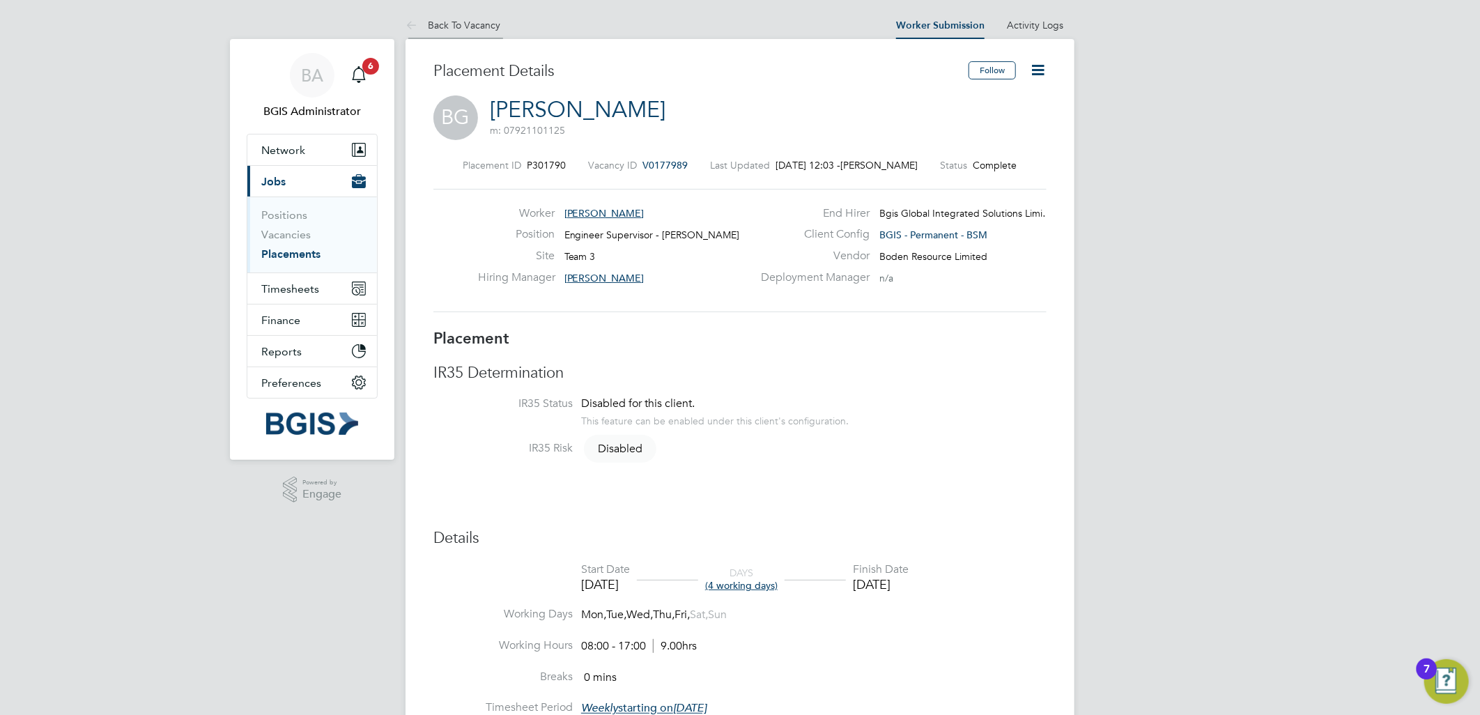
click at [481, 19] on link "Back To Vacancy" at bounding box center [453, 25] width 95 height 13
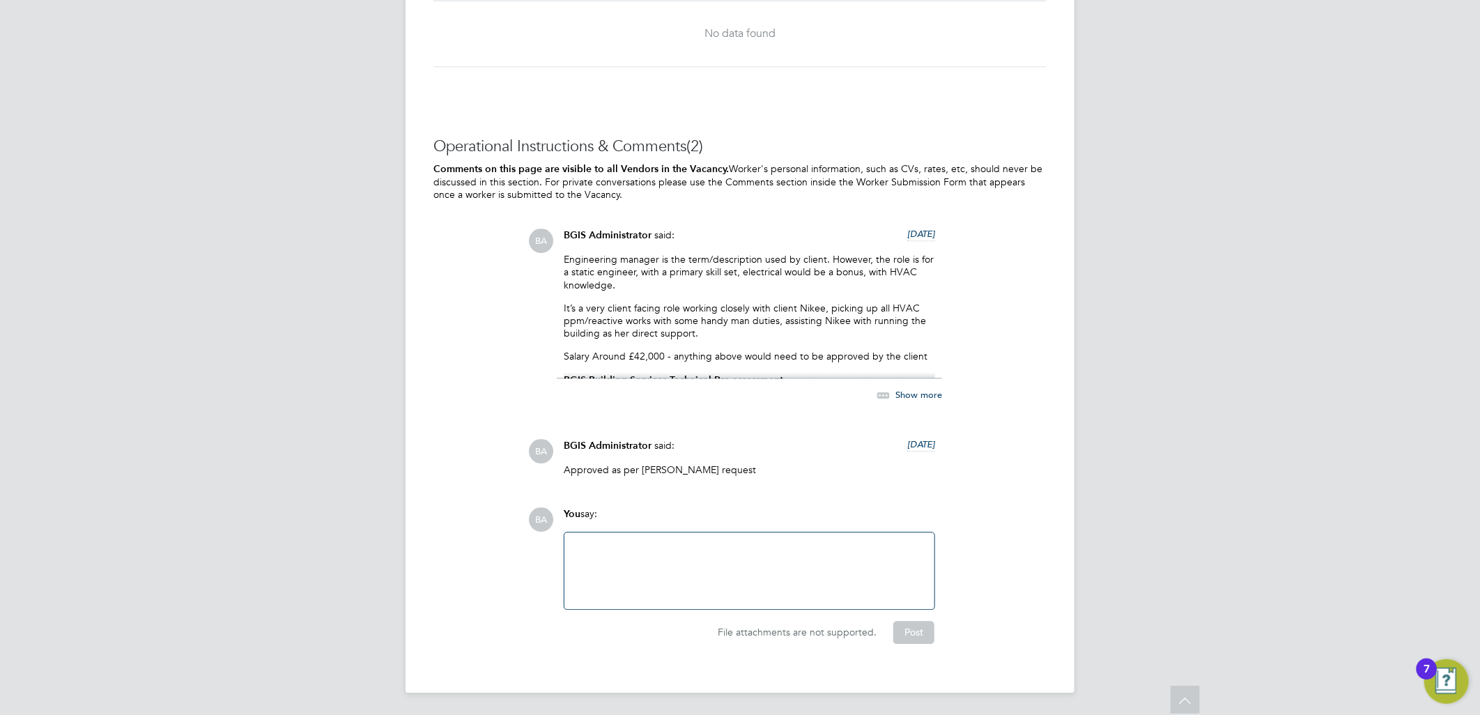
click at [707, 541] on div at bounding box center [749, 571] width 353 height 60
click at [897, 630] on button "Post" at bounding box center [913, 632] width 41 height 22
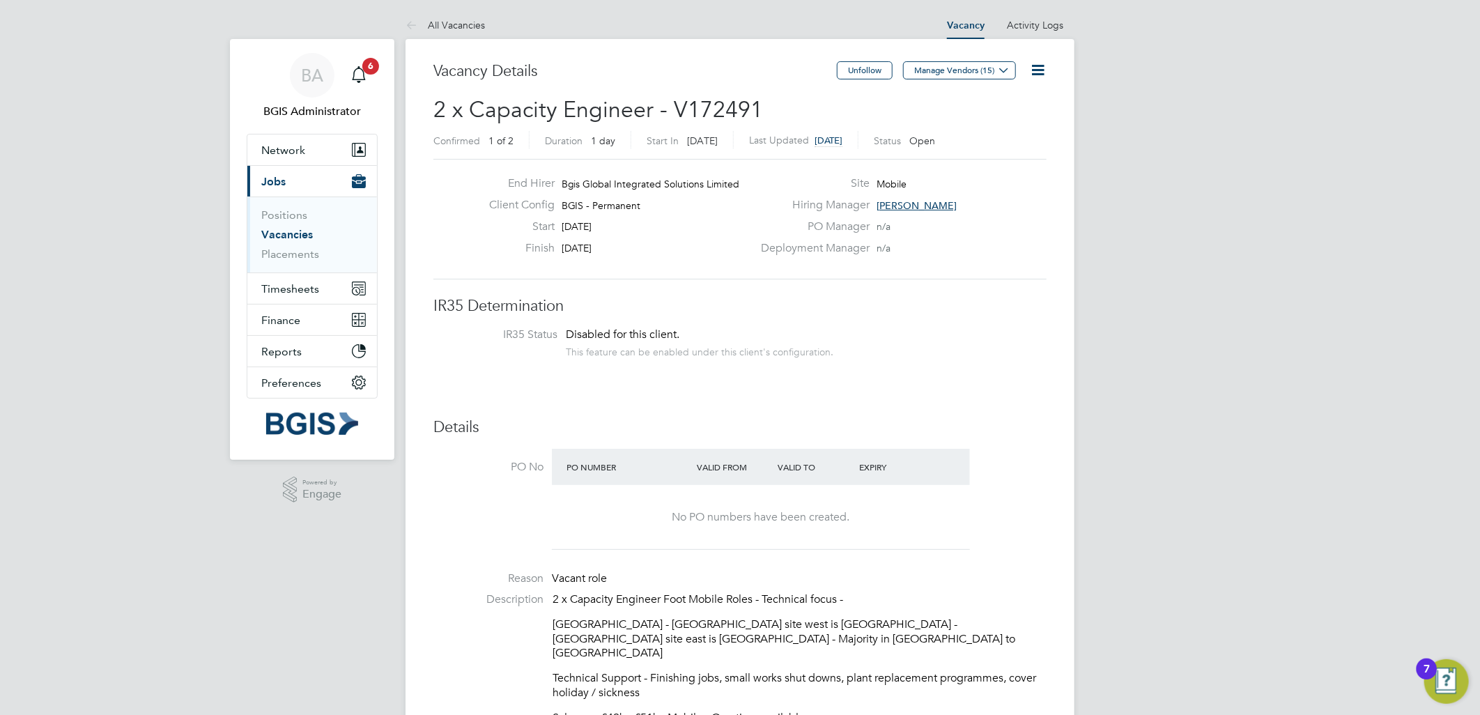
click at [1041, 68] on icon at bounding box center [1037, 69] width 17 height 17
